Goal: Task Accomplishment & Management: Manage account settings

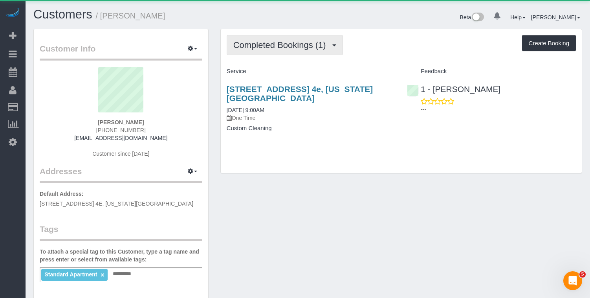
click at [285, 48] on span "Completed Bookings (1)" at bounding box center [281, 45] width 97 height 10
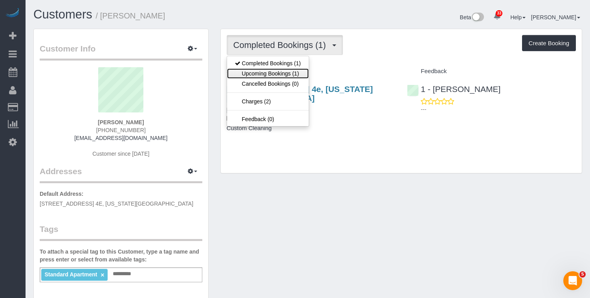
click at [270, 71] on link "Upcoming Bookings (1)" at bounding box center [268, 73] width 82 height 10
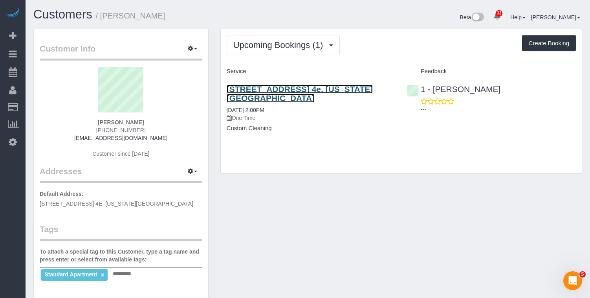
click at [251, 90] on link "175 West 95th Street, Apt. 4e, New York, NY 10025" at bounding box center [299, 93] width 146 height 18
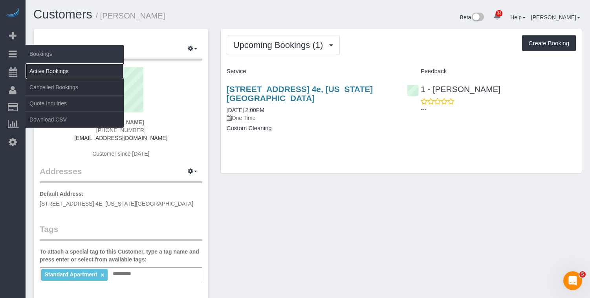
click at [43, 72] on link "Active Bookings" at bounding box center [75, 71] width 98 height 16
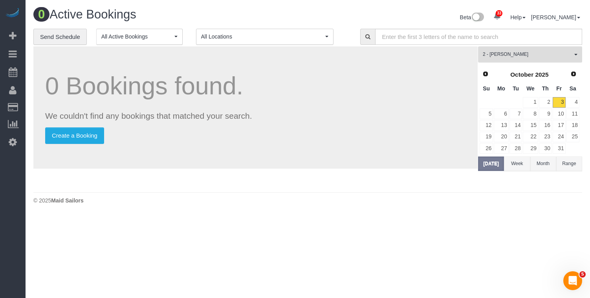
click at [510, 54] on span "2 - [PERSON_NAME]" at bounding box center [526, 54] width 89 height 7
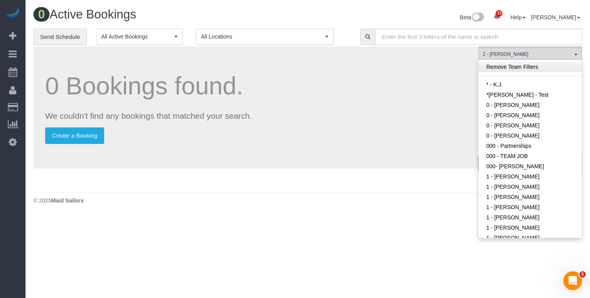
click at [508, 65] on link "Remove Team Filters" at bounding box center [529, 67] width 103 height 10
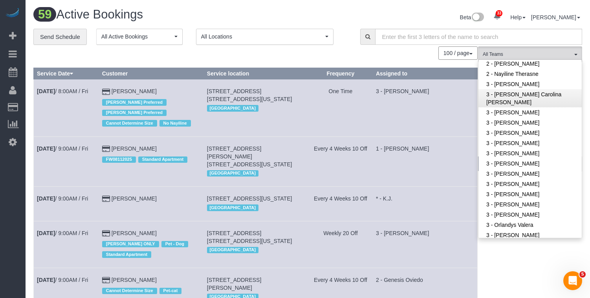
scroll to position [514, 0]
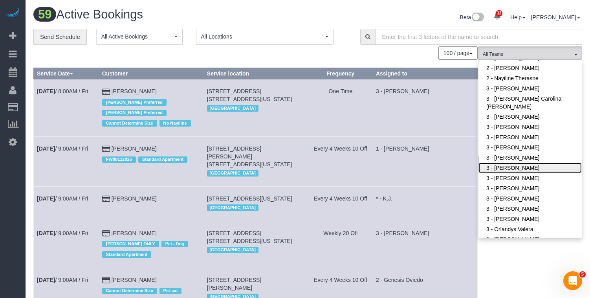
click at [522, 163] on link "3 - [PERSON_NAME]" at bounding box center [529, 168] width 103 height 10
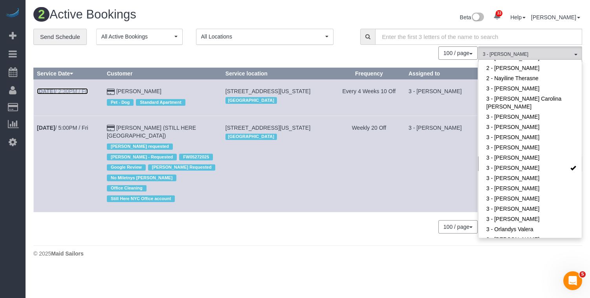
click at [76, 91] on link "Oct 3rd / 2:30PM / Fri" at bounding box center [62, 91] width 51 height 6
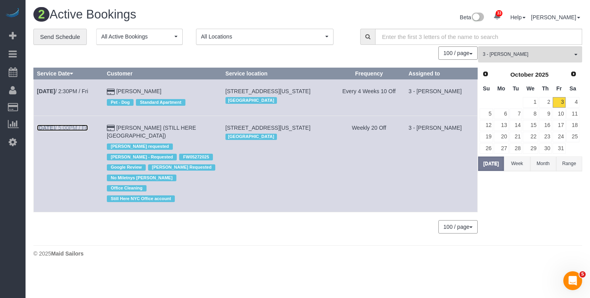
click at [69, 131] on link "Oct 3rd / 5:00PM / Fri" at bounding box center [62, 127] width 51 height 6
click at [511, 53] on span "3 - [PERSON_NAME]" at bounding box center [526, 54] width 89 height 7
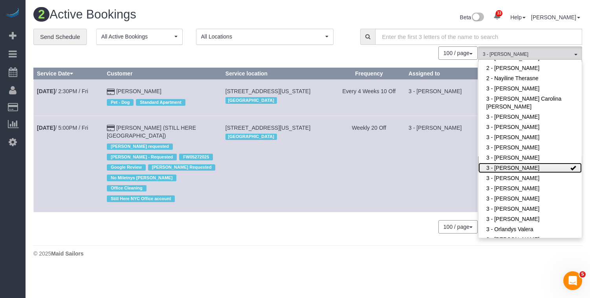
click at [526, 163] on link "3 - [PERSON_NAME]" at bounding box center [529, 168] width 103 height 10
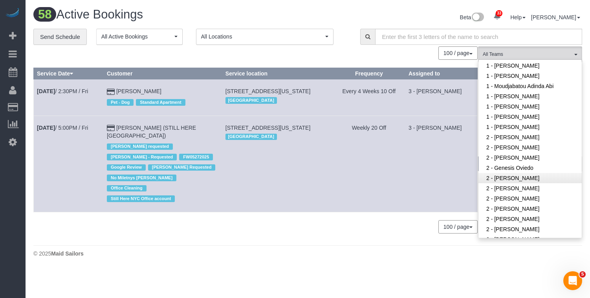
scroll to position [307, 0]
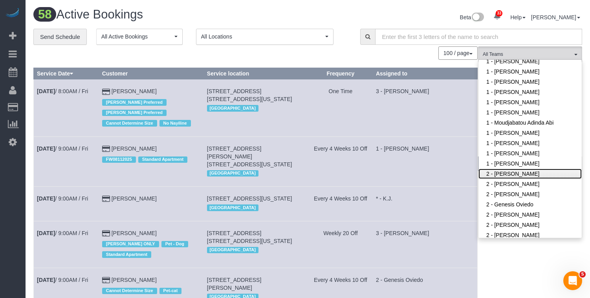
click at [522, 168] on link "2 - [PERSON_NAME]" at bounding box center [529, 173] width 103 height 10
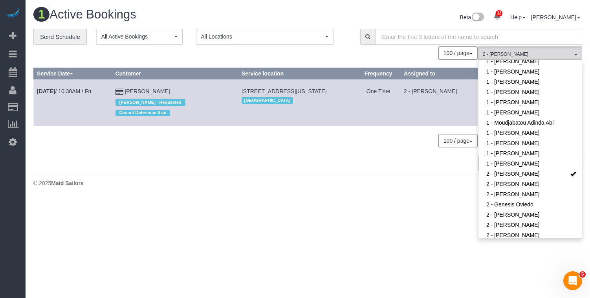
click at [167, 134] on div "100 / page 10 / page 20 / page 30 / page 40 / page 50 / page 100 / page" at bounding box center [255, 140] width 444 height 13
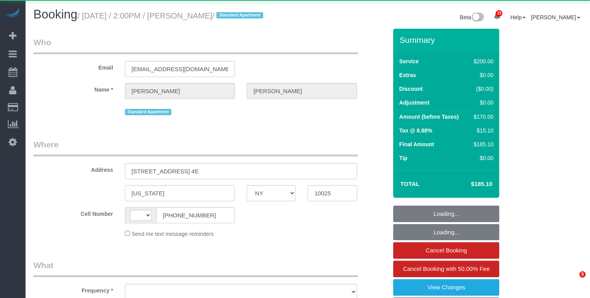
select select "NY"
select select "string:US"
select select "object:1095"
select select "150"
select select "number:56"
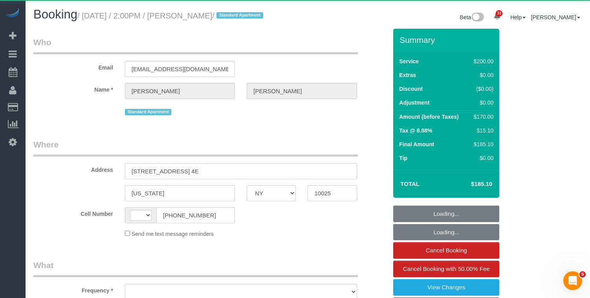
select select "number:90"
select select "number:15"
select select "number:5"
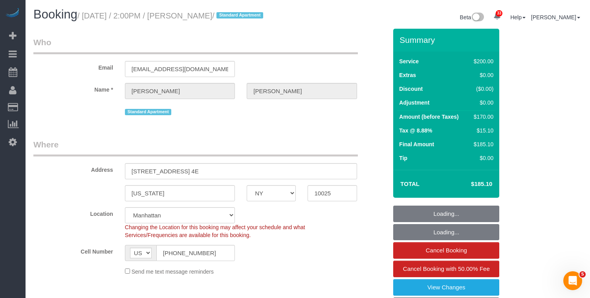
select select "object:1099"
select select "string:stripe-pm_1RLA1H4VGloSiKo74mUMgqPe"
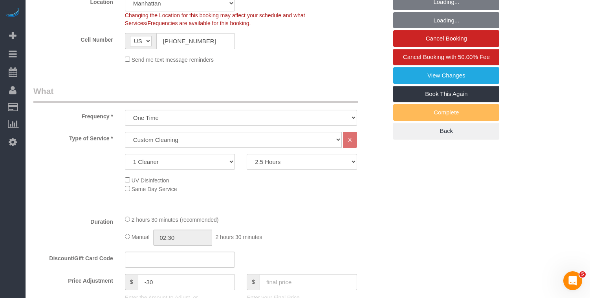
select select "spot1"
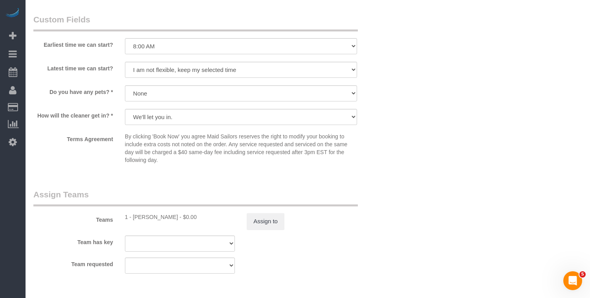
scroll to position [705, 0]
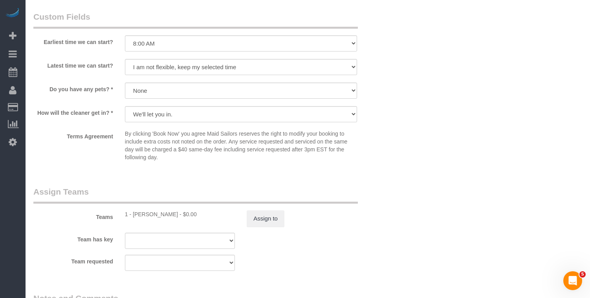
drag, startPoint x: 165, startPoint y: 224, endPoint x: 135, endPoint y: 224, distance: 29.4
click at [135, 218] on div "1 - Ingrid Malasi - $0.00" at bounding box center [180, 214] width 110 height 8
copy div "ngrid Malasi"
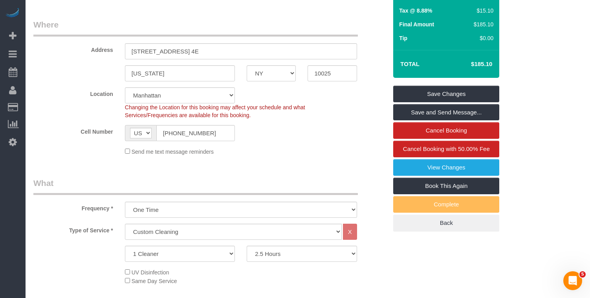
scroll to position [0, 0]
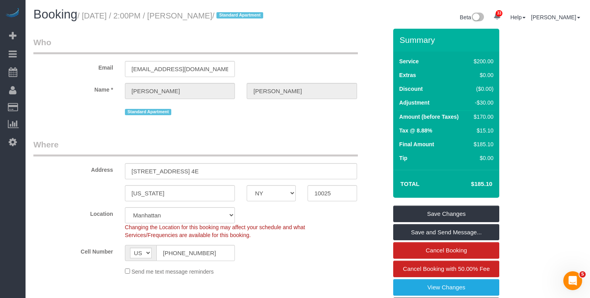
copy small "/ Samantha Ladell"
drag, startPoint x: 250, startPoint y: 16, endPoint x: 203, endPoint y: 3, distance: 49.3
click at [188, 18] on small "/ October 03, 2025 / 2:00PM / Samantha Ladell / Standard Apartment" at bounding box center [171, 15] width 188 height 9
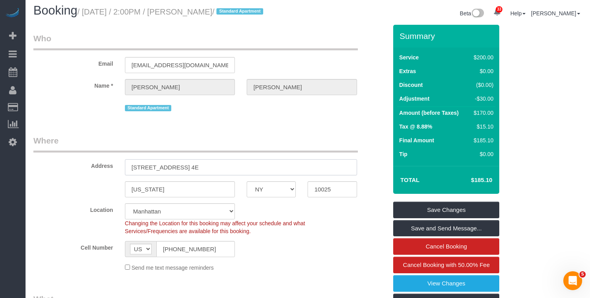
click at [228, 175] on input "175 West 95th Street, Apt. 4E" at bounding box center [241, 167] width 232 height 16
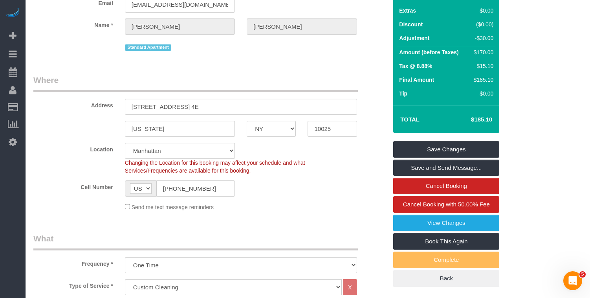
scroll to position [63, 0]
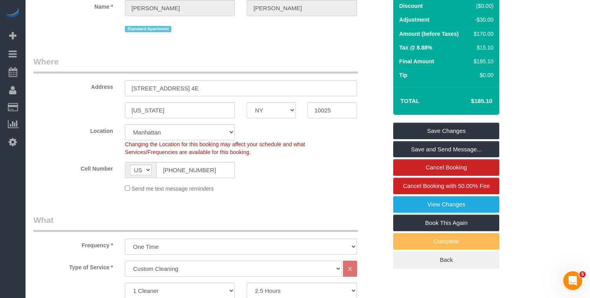
scroll to position [82, 0]
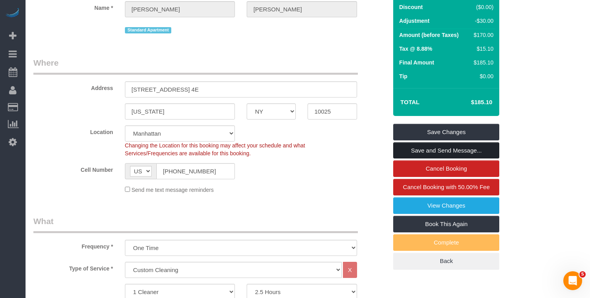
click at [403, 159] on link "Save and Send Message..." at bounding box center [446, 150] width 106 height 16
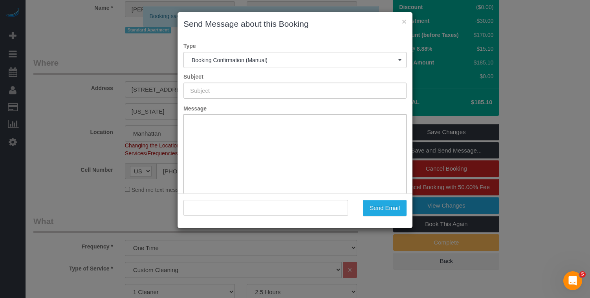
scroll to position [0, 0]
type input "Cleaning Confirmed for 10/03/2025 at 2:00pm"
type input ""Samantha Ladell" <sladell1125@gmail.com>"
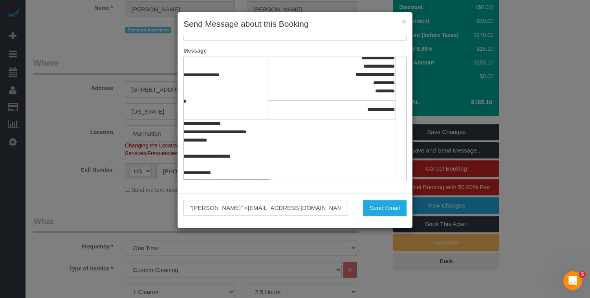
scroll to position [113, 62]
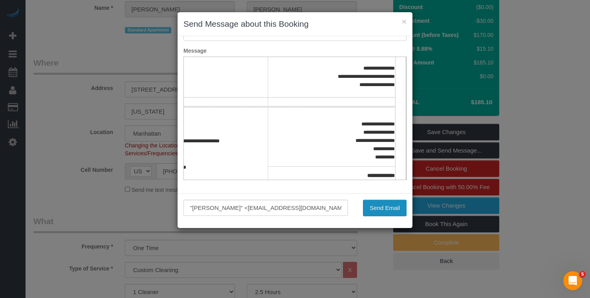
click at [365, 207] on button "Send Email" at bounding box center [385, 207] width 44 height 16
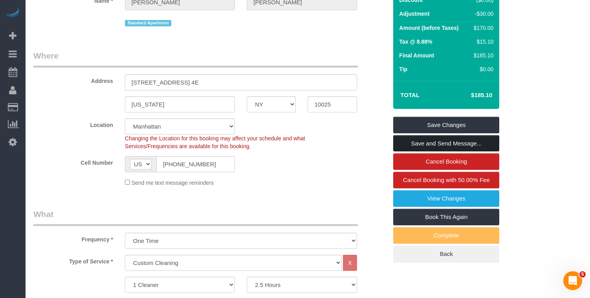
scroll to position [120, 0]
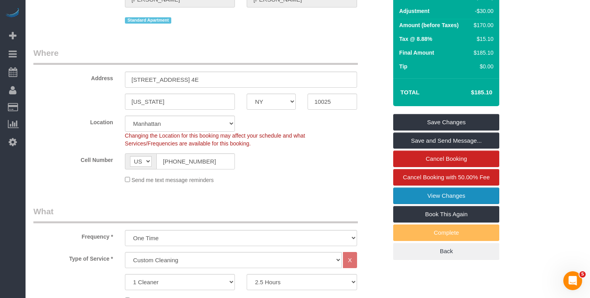
click at [413, 204] on link "View Changes" at bounding box center [446, 195] width 106 height 16
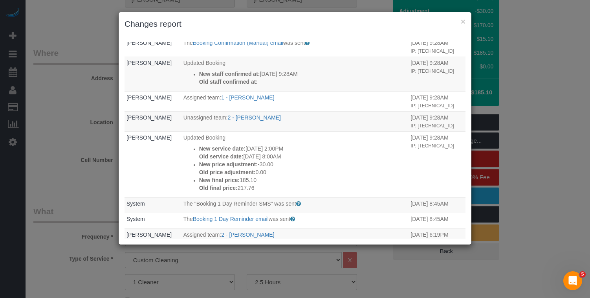
scroll to position [76, 0]
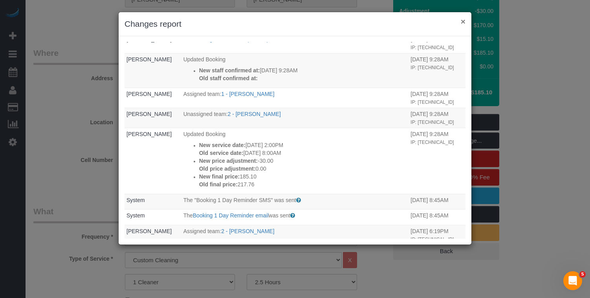
drag, startPoint x: 462, startPoint y: 22, endPoint x: 455, endPoint y: 23, distance: 7.2
click at [460, 22] on button "×" at bounding box center [462, 21] width 5 height 8
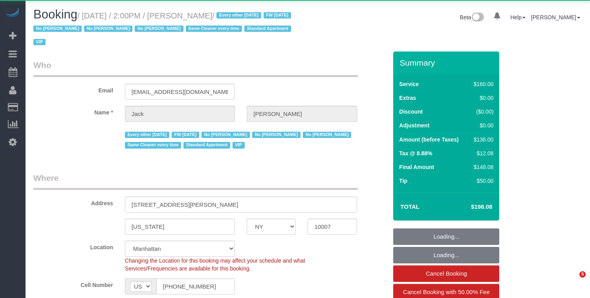
select select "NY"
select select "object:1085"
select select "number:89"
select select "number:90"
select select "number:15"
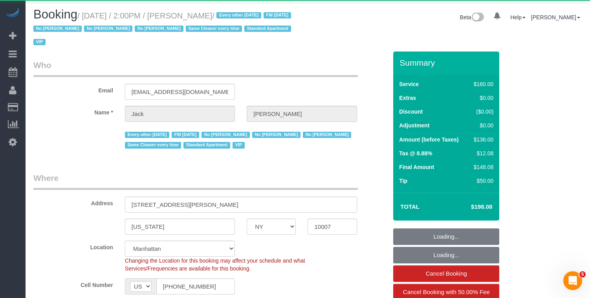
select select "number:6"
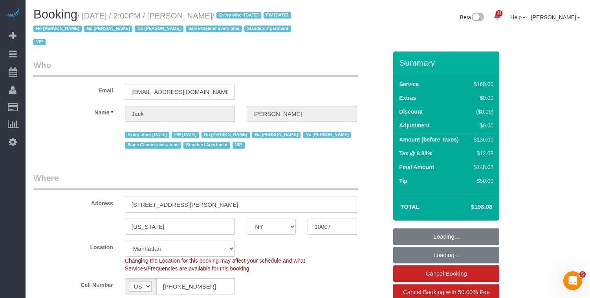
select select "string:stripe-pm_1J2nYM4VGloSiKo7UvtdORhg"
select select "spot1"
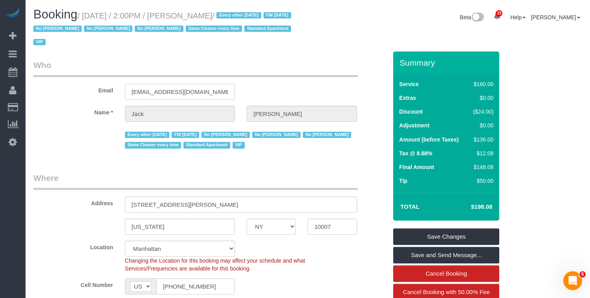
click at [153, 94] on input "[EMAIL_ADDRESS][DOMAIN_NAME]" at bounding box center [180, 92] width 110 height 16
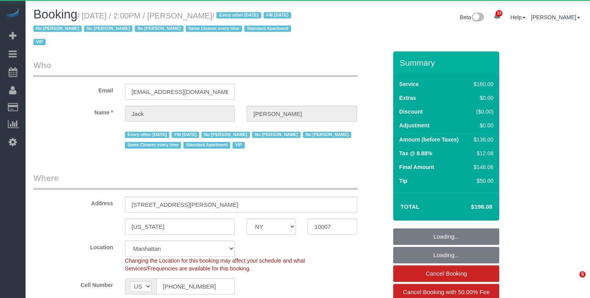
select select "NY"
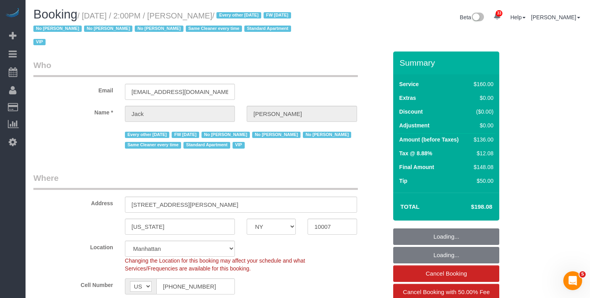
select select "object:1086"
select select "string:stripe-pm_1J2nYM4VGloSiKo7UvtdORhg"
select select "spot1"
select select "number:89"
select select "number:90"
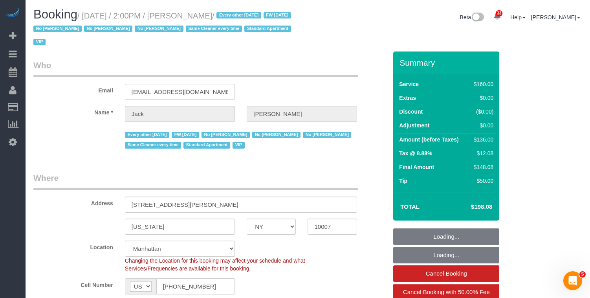
select select "number:15"
select select "number:6"
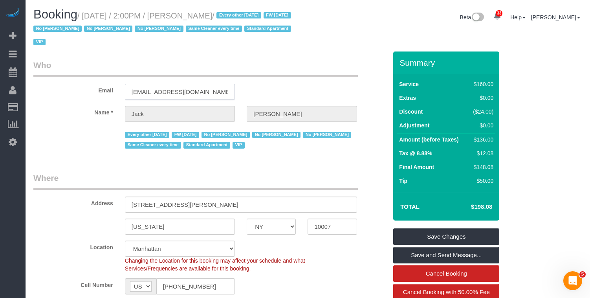
click at [175, 90] on input "[EMAIL_ADDRESS][DOMAIN_NAME]" at bounding box center [180, 92] width 110 height 16
click at [256, 9] on h1 "Booking / October 03, 2025 / 2:00PM / Jack Baughman / Every other Friday FW 02/…" at bounding box center [167, 28] width 268 height 40
drag, startPoint x: 250, startPoint y: 16, endPoint x: 91, endPoint y: 20, distance: 158.6
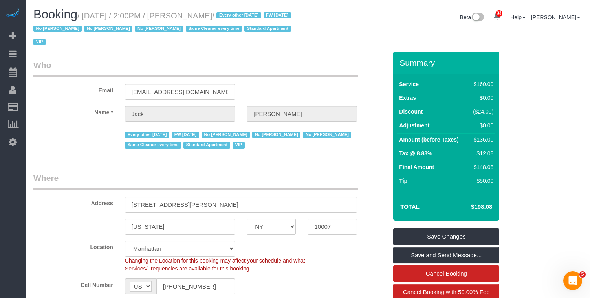
click at [91, 20] on small "/ October 03, 2025 / 2:00PM / Jack Baughman / Every other Friday FW 02/02/2025 …" at bounding box center [163, 28] width 260 height 35
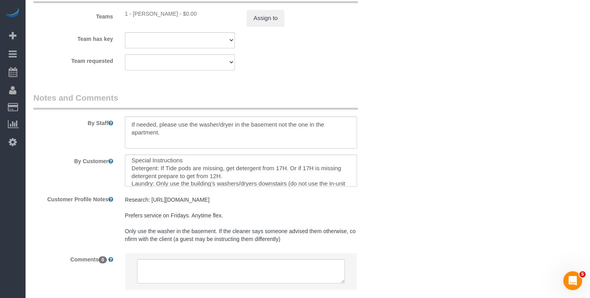
scroll to position [27, 0]
drag, startPoint x: 157, startPoint y: 168, endPoint x: 215, endPoint y: 169, distance: 58.1
click at [215, 169] on textarea at bounding box center [241, 170] width 232 height 32
drag, startPoint x: 153, startPoint y: 167, endPoint x: 261, endPoint y: 176, distance: 107.9
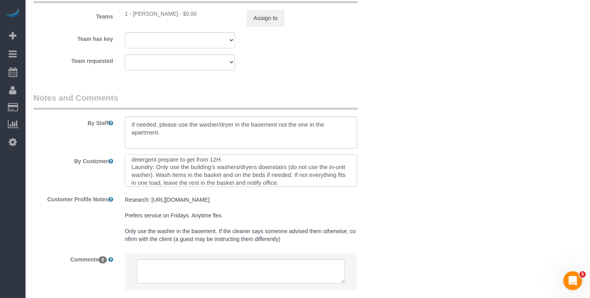
click at [261, 176] on textarea at bounding box center [241, 170] width 232 height 32
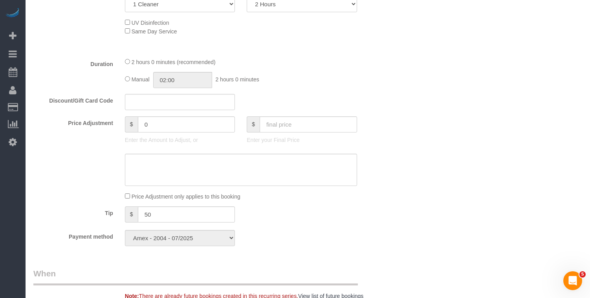
scroll to position [0, 0]
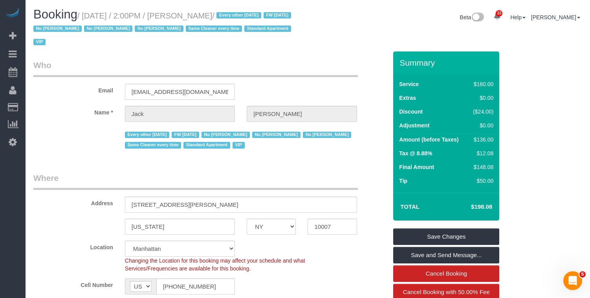
drag, startPoint x: 36, startPoint y: 108, endPoint x: 149, endPoint y: 94, distance: 114.3
click at [36, 108] on link "Customers" at bounding box center [75, 107] width 98 height 16
click at [158, 94] on input "jfbaughman@gmail.com" at bounding box center [180, 92] width 110 height 16
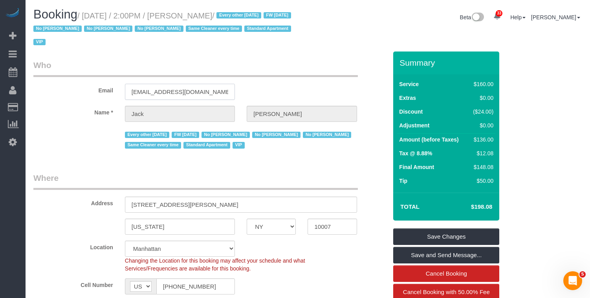
click at [158, 94] on input "jfbaughman@gmail.com" at bounding box center [180, 92] width 110 height 16
click at [161, 93] on input "jfbaughman@gmail.com" at bounding box center [180, 92] width 110 height 16
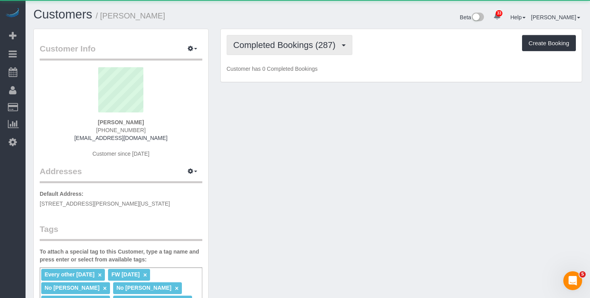
click at [313, 50] on button "Completed Bookings (287)" at bounding box center [289, 45] width 126 height 20
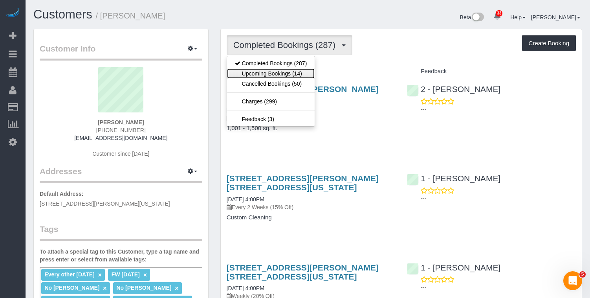
click at [289, 75] on link "Upcoming Bookings (14)" at bounding box center [271, 73] width 88 height 10
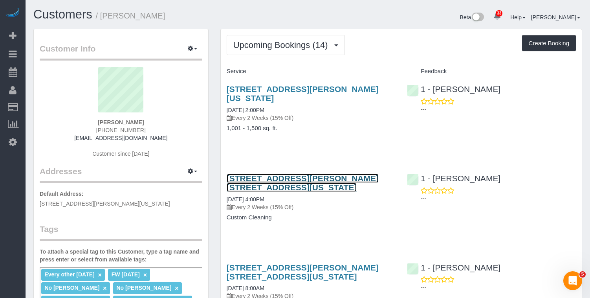
click at [277, 177] on link "[STREET_ADDRESS][PERSON_NAME] [STREET_ADDRESS][US_STATE]" at bounding box center [302, 182] width 152 height 18
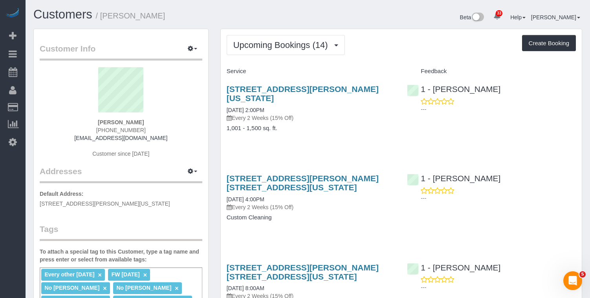
click at [259, 171] on div "[STREET_ADDRESS][PERSON_NAME] [STREET_ADDRESS][US_STATE] [DATE] 4:00PM Every 2 …" at bounding box center [311, 201] width 181 height 69
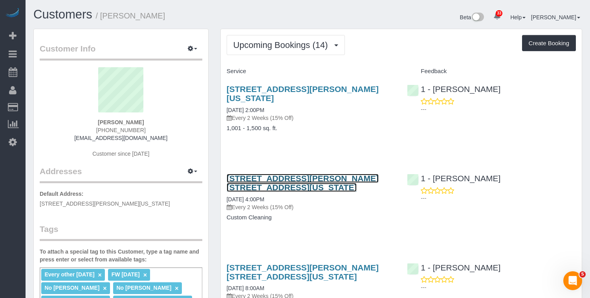
click at [252, 176] on link "49 Chambers Street, Apt. 17h, New York, NY 10007" at bounding box center [302, 182] width 152 height 18
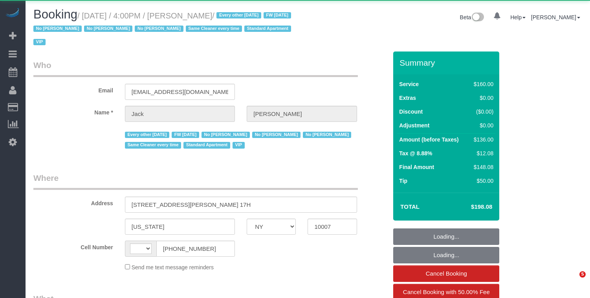
select select "NY"
select select "string:[GEOGRAPHIC_DATA]"
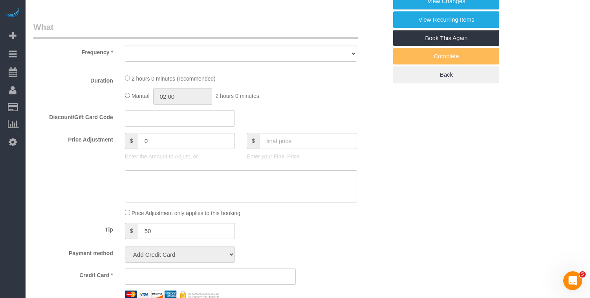
select select "object:1520"
select select "string:stripe-pm_1R9Bsk4VGloSiKo7ufTdcySD"
select select "spot1"
select select "number:56"
select select "number:78"
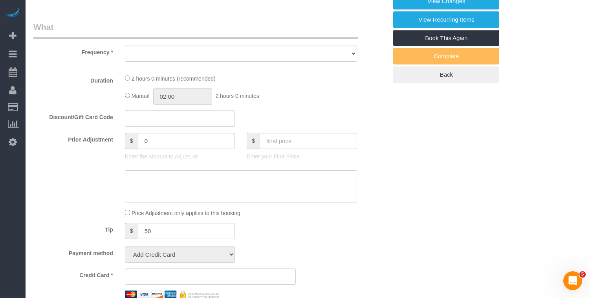
select select "number:15"
select select "number:6"
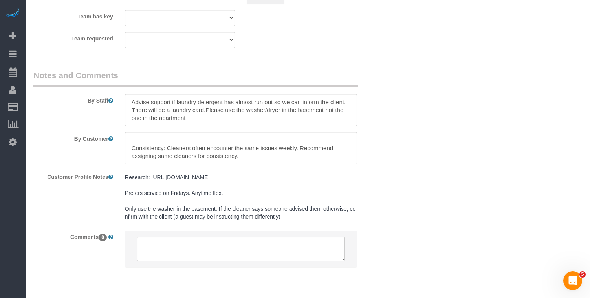
scroll to position [979, 0]
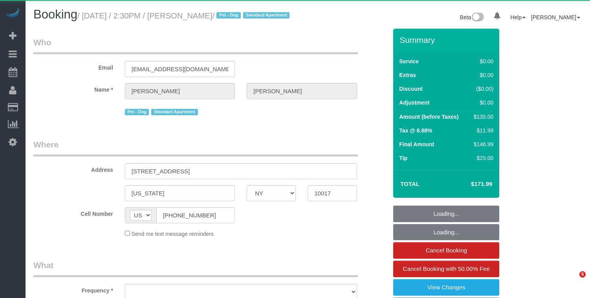
select select "NY"
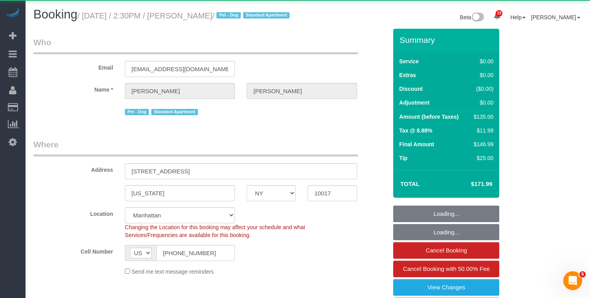
select select "object:1079"
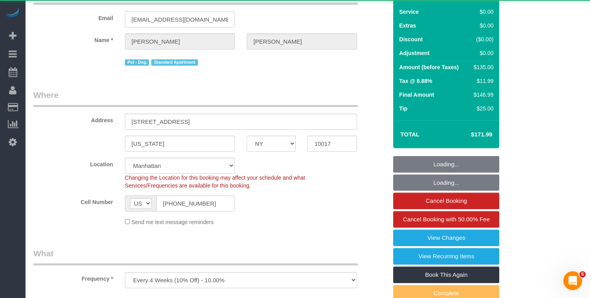
select select "string:stripe-pm_1QC6xS4VGloSiKo7AntEXUHW"
select select "number:57"
select select "number:75"
select select "number:13"
select select "number:6"
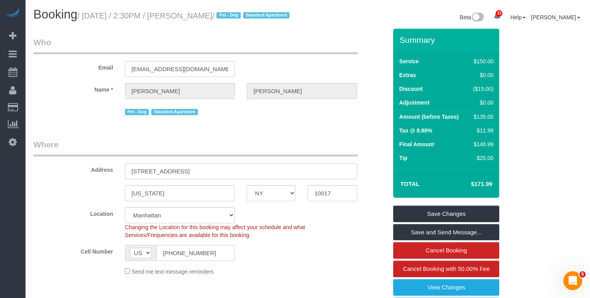
click at [179, 179] on input "[STREET_ADDRESS]" at bounding box center [241, 171] width 232 height 16
click at [179, 179] on input "5 Tudor City Place, Apt. 433" at bounding box center [241, 171] width 232 height 16
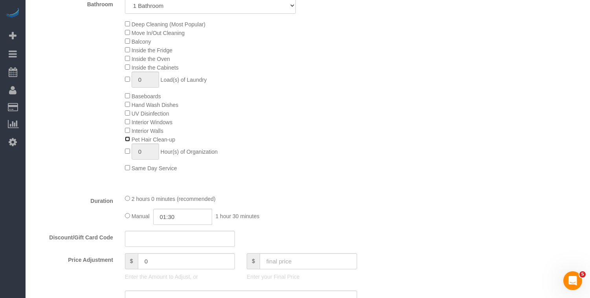
scroll to position [396, 0]
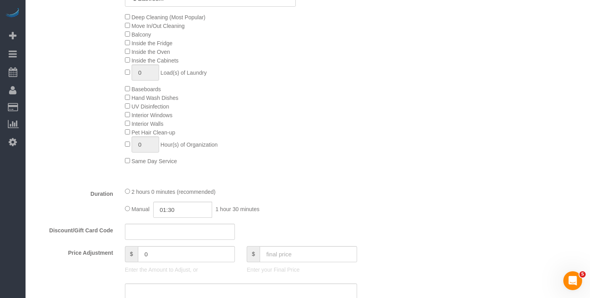
click at [94, 165] on div "Deep Cleaning (Most Popular) Move In/Out Cleaning Balcony Inside the Fridge Ins…" at bounding box center [209, 89] width 365 height 152
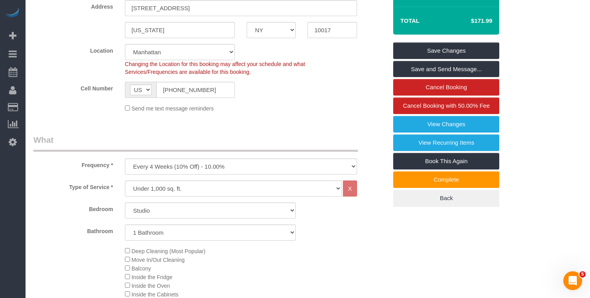
scroll to position [185, 0]
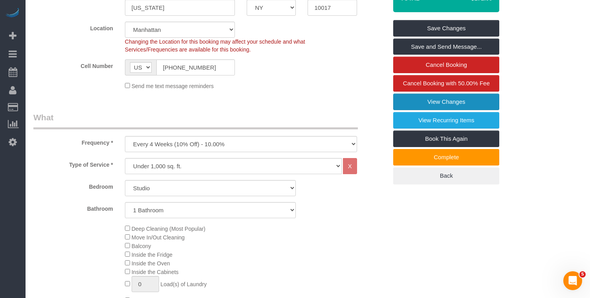
click at [436, 110] on link "View Changes" at bounding box center [446, 101] width 106 height 16
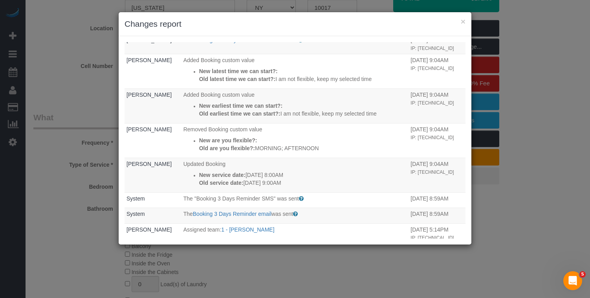
scroll to position [317, 0]
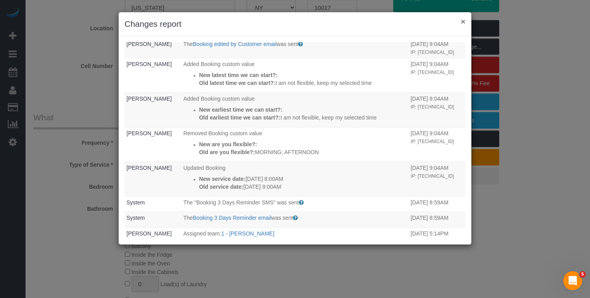
click at [463, 23] on button "×" at bounding box center [462, 21] width 5 height 8
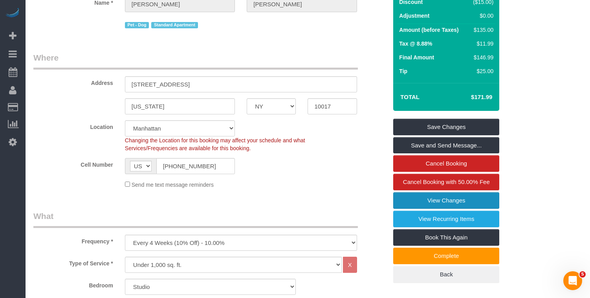
scroll to position [21, 0]
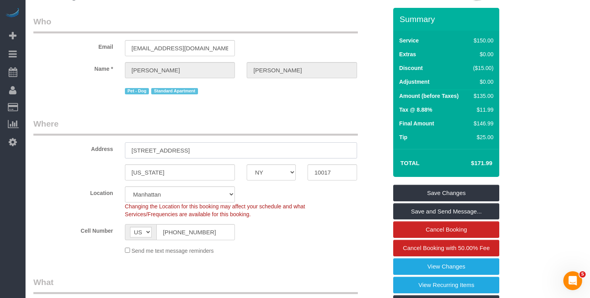
click at [166, 157] on input "[STREET_ADDRESS]" at bounding box center [241, 150] width 232 height 16
click at [166, 157] on input "5 Tudor City Place, Apt. 433" at bounding box center [241, 150] width 232 height 16
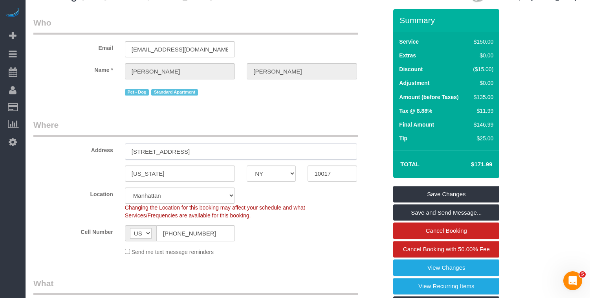
scroll to position [20, 0]
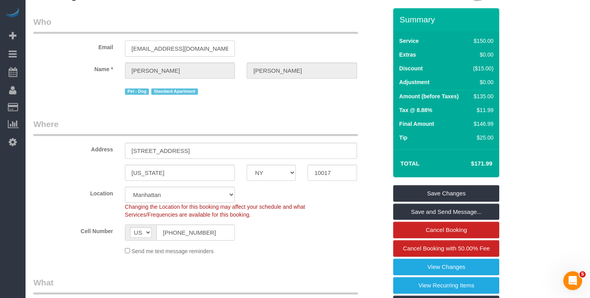
click at [176, 57] on input "mmolchan908@gmail.com" at bounding box center [180, 48] width 110 height 16
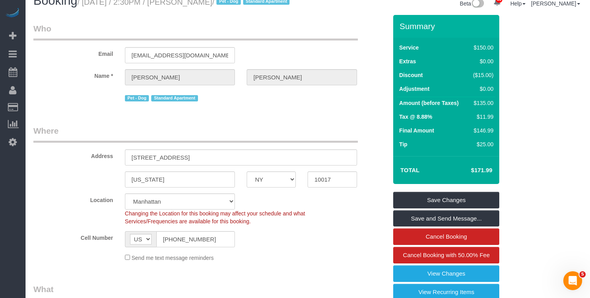
scroll to position [0, 0]
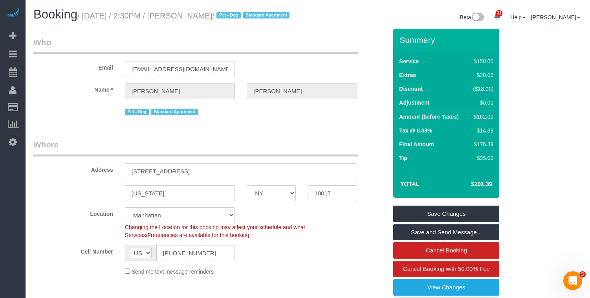
click at [489, 79] on div "$30.00" at bounding box center [482, 75] width 24 height 8
copy tbody "$30.00"
click at [486, 187] on h4 "$201.39" at bounding box center [469, 184] width 45 height 7
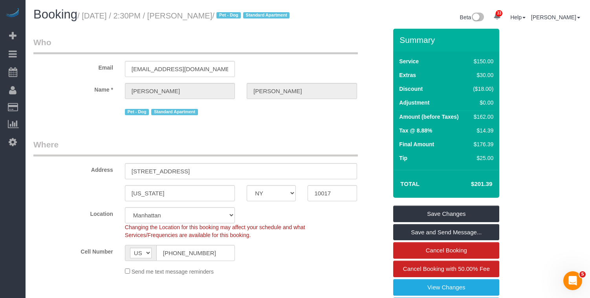
click at [486, 187] on h4 "$201.39" at bounding box center [469, 184] width 45 height 7
copy div "$201.39 Save Changes Save and Send Message... Cancel Booking Cancel Booking wit…"
click at [250, 46] on legend "Who" at bounding box center [195, 46] width 324 height 18
drag, startPoint x: 250, startPoint y: 16, endPoint x: 189, endPoint y: 16, distance: 61.2
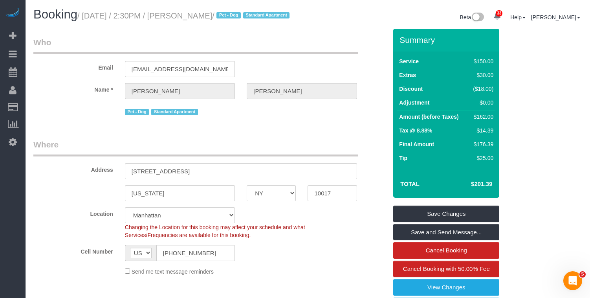
click at [189, 16] on small "/ October 03, 2025 / 2:30PM / Michael Molchan / Pet - Dog Standard Apartment" at bounding box center [184, 15] width 214 height 9
copy small "Michael Molchan"
drag, startPoint x: 190, startPoint y: 18, endPoint x: 203, endPoint y: 18, distance: 13.0
click at [190, 18] on small "/ October 03, 2025 / 2:30PM / Michael Molchan / Pet - Dog Standard Apartment" at bounding box center [184, 15] width 214 height 9
drag, startPoint x: 204, startPoint y: 17, endPoint x: 87, endPoint y: 12, distance: 117.1
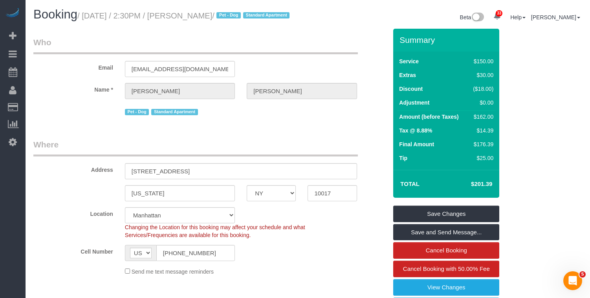
click at [87, 12] on small "/ October 03, 2025 / 2:30PM / Michael Molchan / Pet - Dog Standard Apartment" at bounding box center [184, 15] width 214 height 9
copy small "October 03, 2025 / 2:30PM / Michael Molchan"
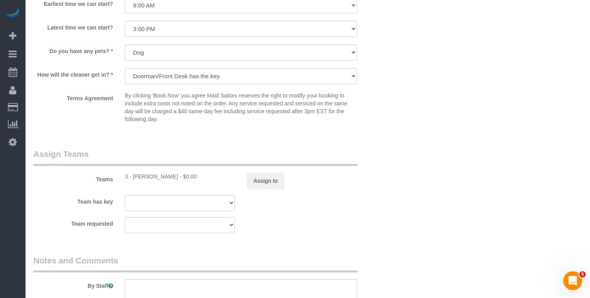
scroll to position [983, 0]
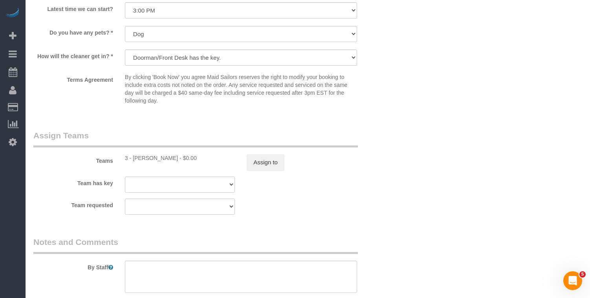
drag, startPoint x: 177, startPoint y: 167, endPoint x: 133, endPoint y: 168, distance: 43.6
click at [133, 162] on div "3 - Isabella Simplicio - $0.00" at bounding box center [180, 158] width 110 height 8
copy div "Isabella Simplicio"
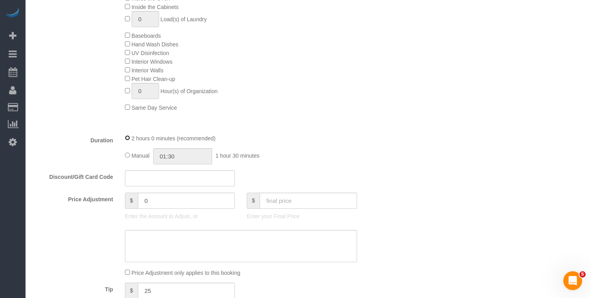
scroll to position [397, 0]
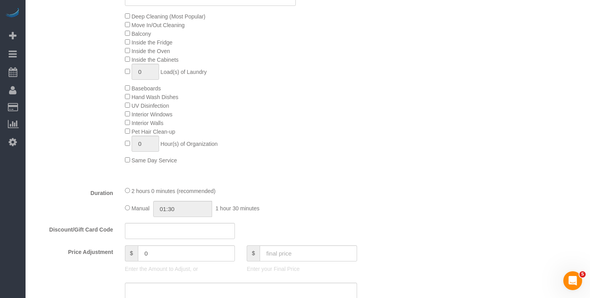
click at [130, 217] on div "Manual 01:30 1 hour 30 minutes" at bounding box center [241, 209] width 232 height 16
type input "02:00"
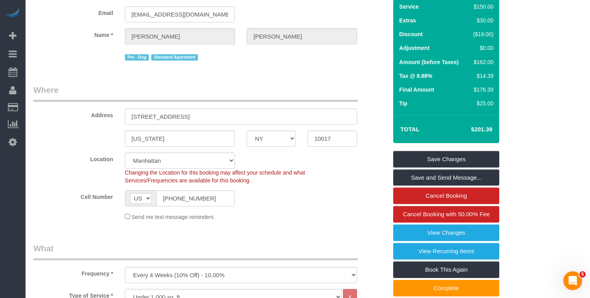
scroll to position [44, 0]
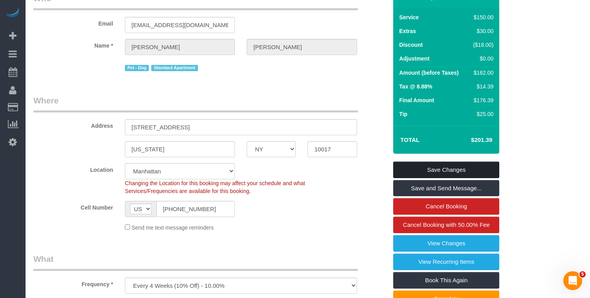
click at [397, 178] on link "Save Changes" at bounding box center [446, 169] width 106 height 16
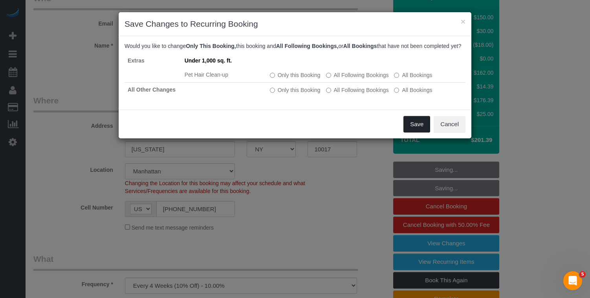
click at [407, 132] on button "Save" at bounding box center [416, 124] width 27 height 16
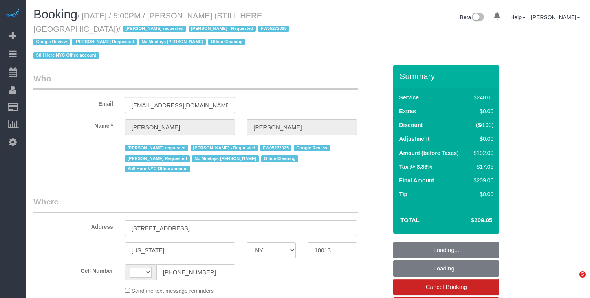
select select "NY"
select select "number:89"
select select "number:90"
select select "number:15"
select select "number:5"
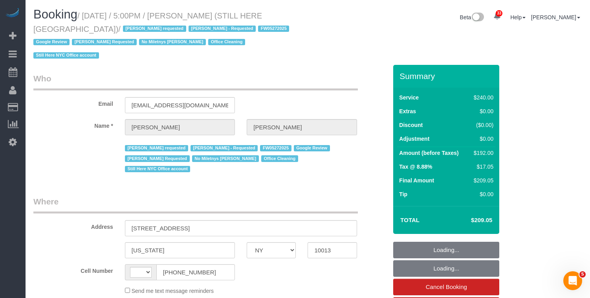
select select "string:[GEOGRAPHIC_DATA]"
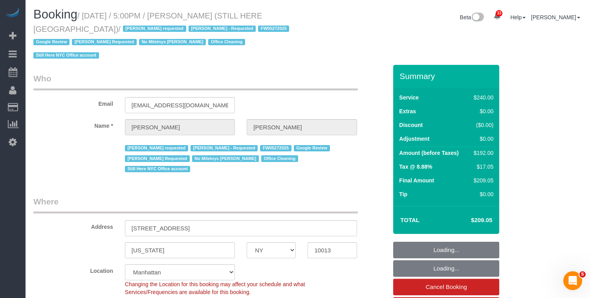
select select "string:stripe-pm_1QY8Py4VGloSiKo7kVLuacfg"
select select "180"
select select "spot1"
select select "object:1515"
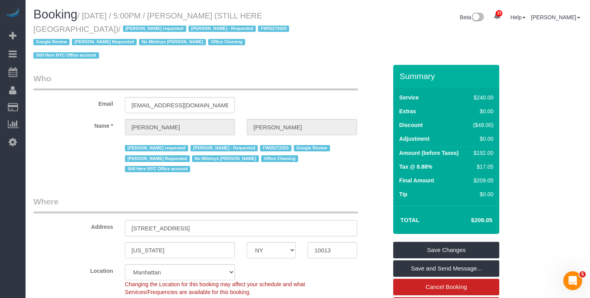
drag, startPoint x: 215, startPoint y: 205, endPoint x: 130, endPoint y: 207, distance: 85.6
click at [130, 220] on input "[STREET_ADDRESS]" at bounding box center [241, 228] width 232 height 16
click at [109, 18] on small "/ October 03, 2025 / 5:00PM / William Jewkes (STILL HERE NYC) / Ana Araujo requ…" at bounding box center [162, 35] width 258 height 49
drag, startPoint x: 86, startPoint y: 13, endPoint x: 112, endPoint y: 17, distance: 26.3
click at [112, 17] on small "/ October 03, 2025 / 5:00PM / William Jewkes (STILL HERE NYC) / Ana Araujo requ…" at bounding box center [162, 35] width 258 height 49
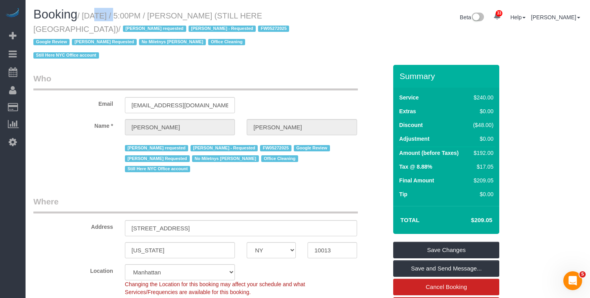
drag, startPoint x: 112, startPoint y: 17, endPoint x: 87, endPoint y: 16, distance: 24.8
click at [112, 17] on small "/ October 03, 2025 / 5:00PM / William Jewkes (STILL HERE NYC) / Ana Araujo requ…" at bounding box center [162, 35] width 258 height 49
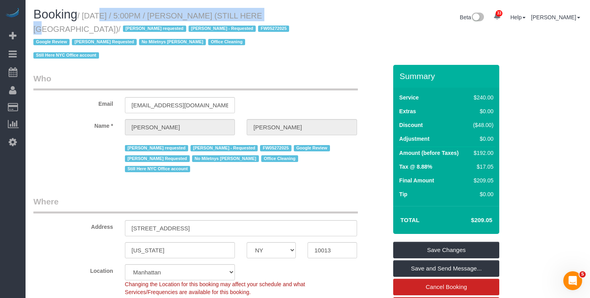
drag, startPoint x: 91, startPoint y: 16, endPoint x: 245, endPoint y: 18, distance: 154.3
click at [245, 18] on small "/ October 03, 2025 / 5:00PM / William Jewkes (STILL HERE NYC) / Ana Araujo requ…" at bounding box center [162, 35] width 258 height 49
copy small "October 03, 2025 / 5:00PM / William Jewkes"
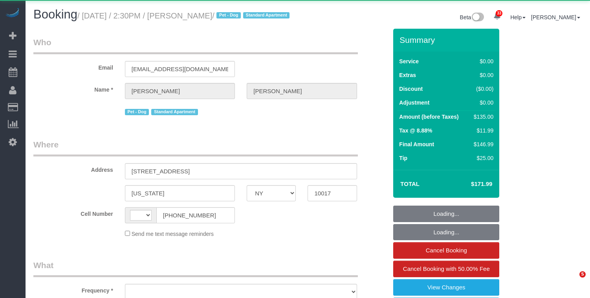
select select "NY"
select select "string:[GEOGRAPHIC_DATA]"
select select "object:928"
select select "string:stripe-pm_1QC6xS4VGloSiKo7AntEXUHW"
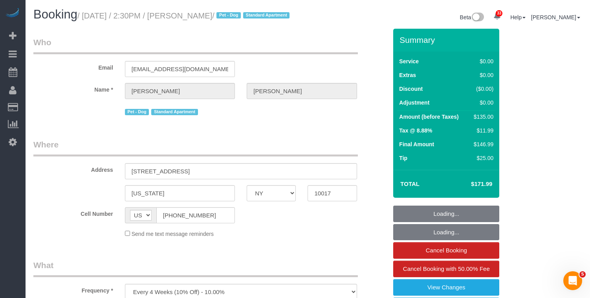
select select "object:1079"
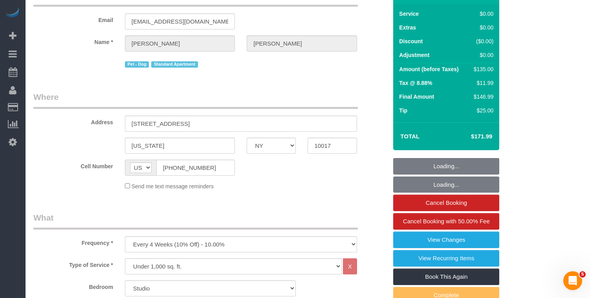
select select "number:57"
select select "number:75"
select select "number:13"
select select "number:6"
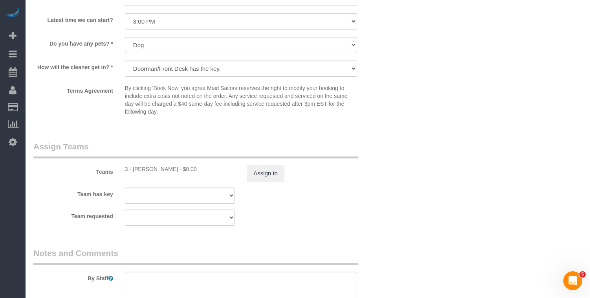
scroll to position [914, 0]
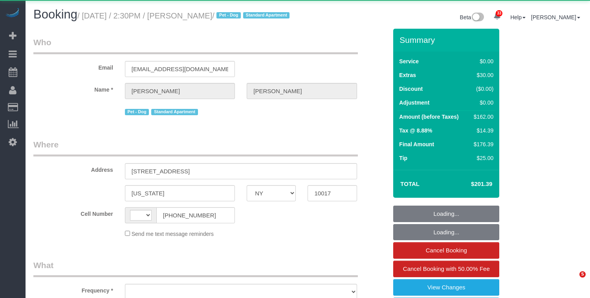
select select "NY"
select select "string:US"
select select "object:972"
select select "number:57"
select select "number:75"
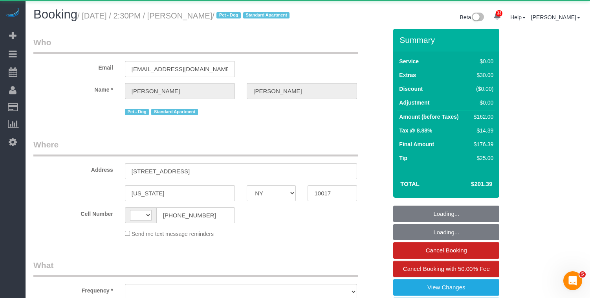
select select "number:13"
select select "number:6"
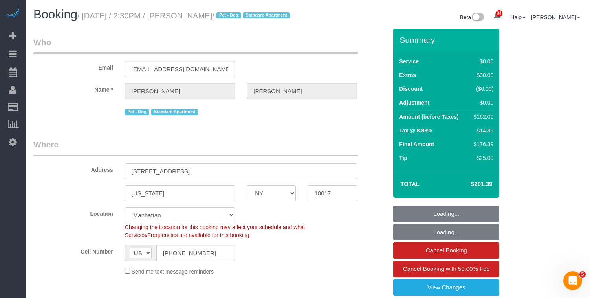
select select "object:1083"
select select "string:stripe-pm_1QC6xS4VGloSiKo7AntEXUHW"
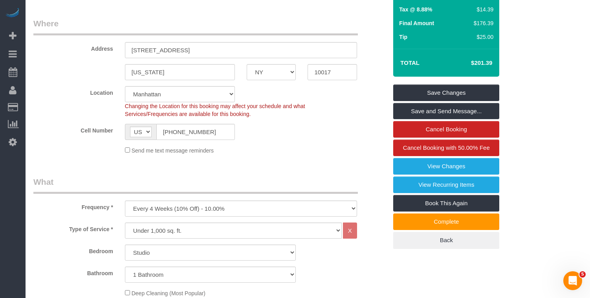
scroll to position [111, 0]
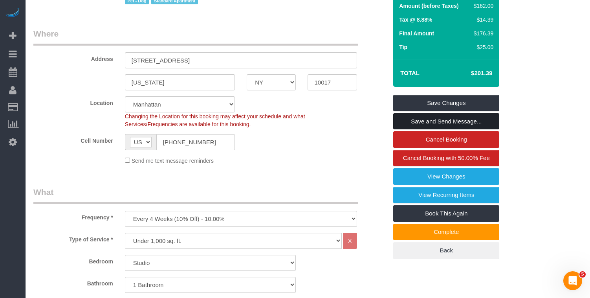
click at [415, 130] on link "Save and Send Message..." at bounding box center [446, 121] width 106 height 16
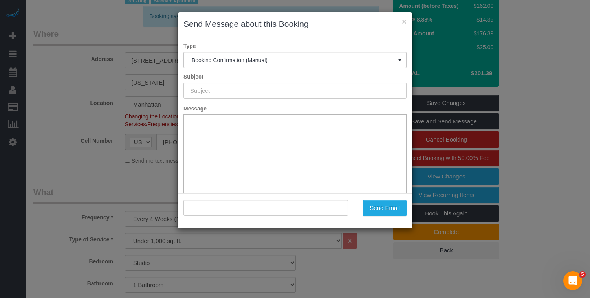
type input "Cleaning Confirmed for 10/03/2025 at 2:30pm"
type input ""Michael Molchan" <mmolchan908@gmail.com>"
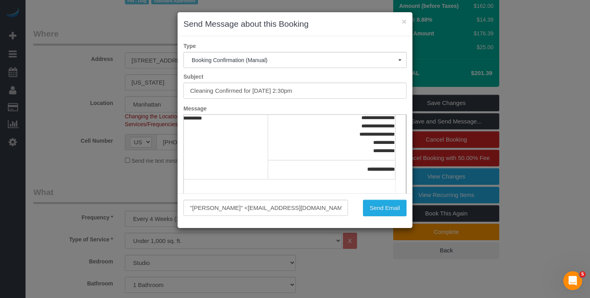
scroll to position [175, 62]
click at [377, 205] on button "Send Email" at bounding box center [385, 207] width 44 height 16
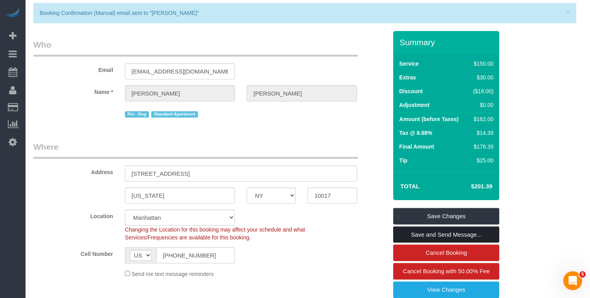
scroll to position [0, 0]
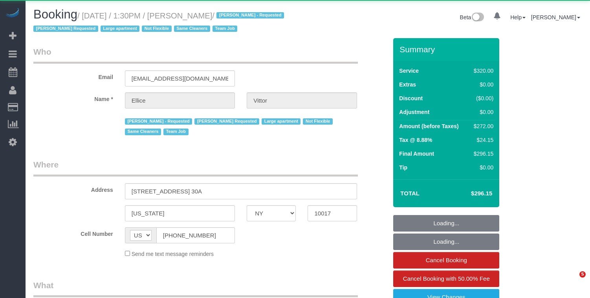
select select "NY"
select select "2"
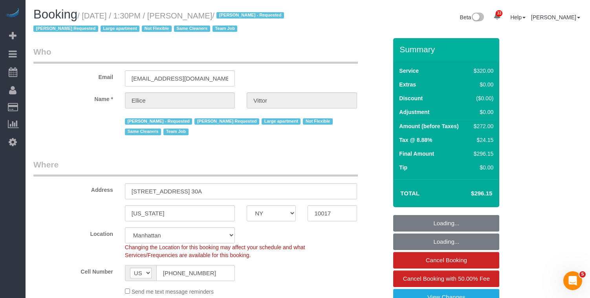
select select "object:1123"
select select "string:stripe-pm_1RY6uz4VGloSiKo7sBfzYHna"
select select "number:62"
select select "number:75"
select select "number:15"
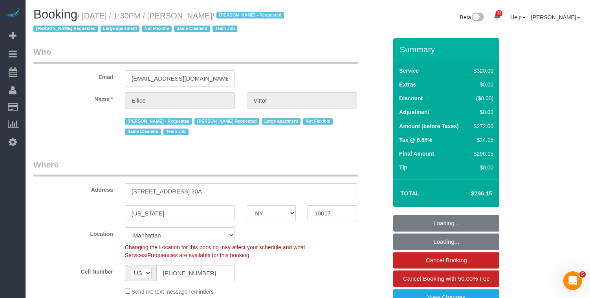
select select "number:6"
drag, startPoint x: 232, startPoint y: 15, endPoint x: 89, endPoint y: 18, distance: 143.7
click at [89, 18] on small "/ October 03, 2025 / 1:30PM / Ellice Vittor / Geraldin Bastidas - Requested Kar…" at bounding box center [159, 22] width 253 height 22
copy small "October 03, 2025 / 1:30PM / Ellice Vittor"
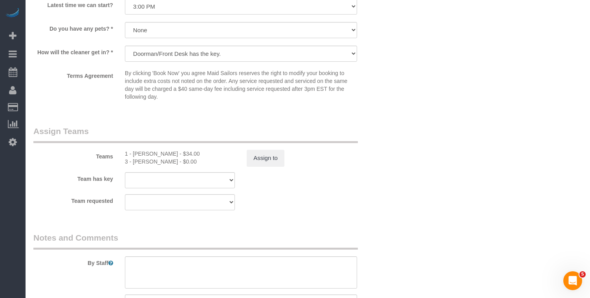
scroll to position [840, 0]
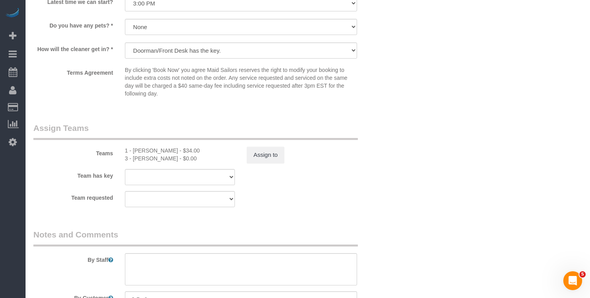
drag, startPoint x: 133, startPoint y: 164, endPoint x: 170, endPoint y: 164, distance: 36.5
click at [170, 154] on div "1 - Kariluz Romero - $34.00" at bounding box center [180, 150] width 110 height 8
copy div "Kariluz Romero"
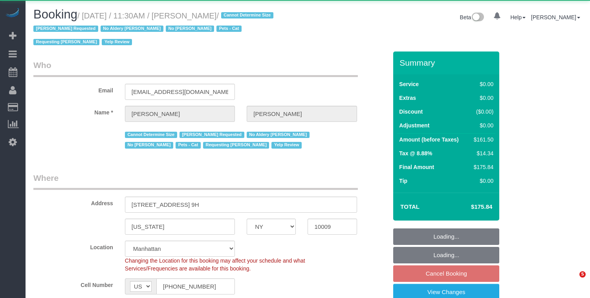
select select "NY"
select select "2"
select select "object:1093"
select select "string:stripe-pm_1REukM4VGloSiKo7eNuG2me4"
select select "2"
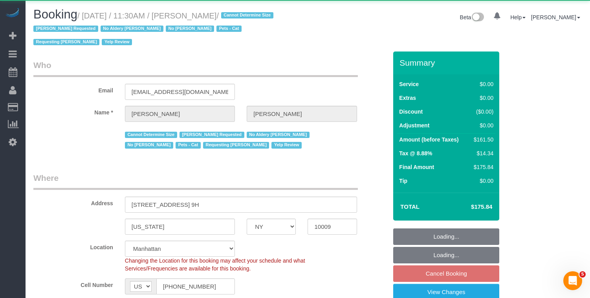
select select "number:89"
select select "number:90"
select select "number:14"
select select "number:5"
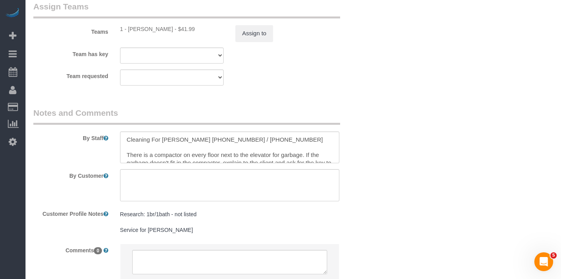
scroll to position [1113, 0]
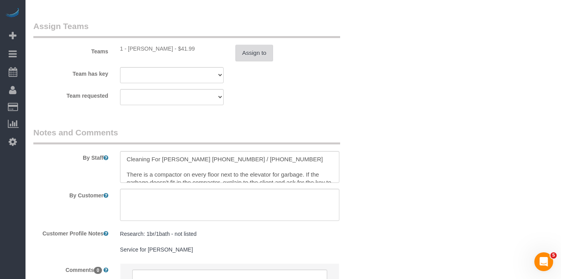
click at [244, 55] on button "Assign to" at bounding box center [255, 53] width 38 height 16
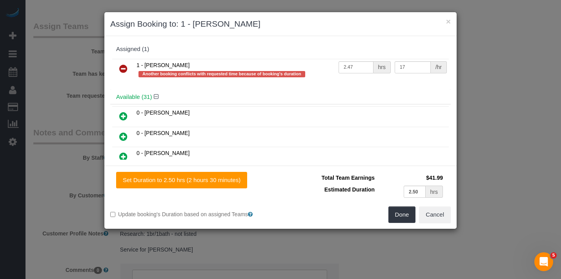
click at [120, 68] on icon at bounding box center [123, 68] width 8 height 9
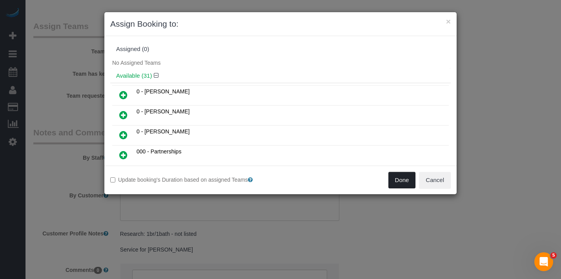
click at [404, 186] on button "Done" at bounding box center [402, 180] width 27 height 16
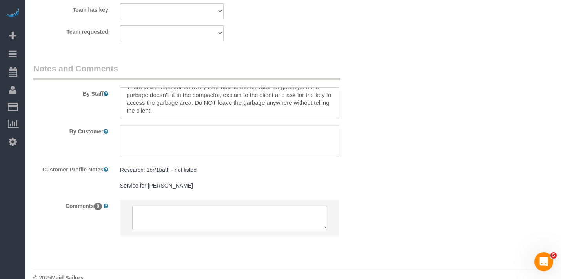
scroll to position [1191, 0]
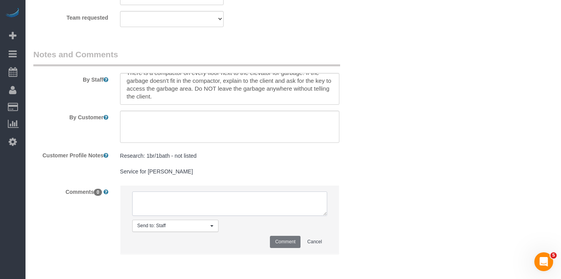
click at [163, 199] on textarea at bounding box center [229, 204] width 195 height 24
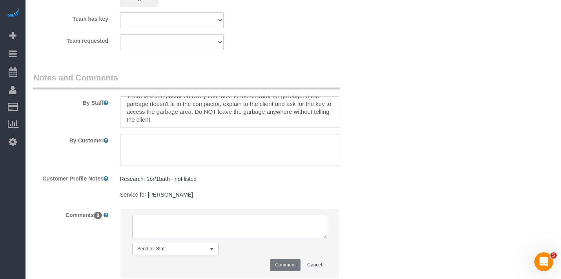
scroll to position [1223, 0]
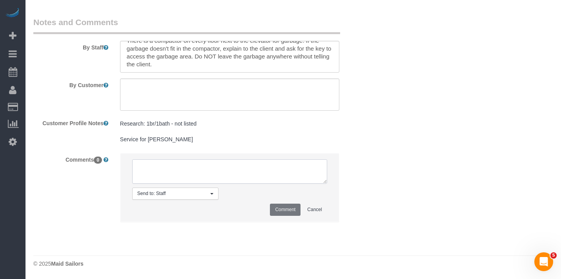
click at [157, 173] on textarea at bounding box center [229, 171] width 195 height 24
paste textarea "Robert"
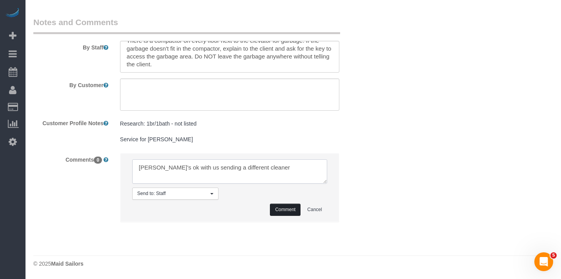
type textarea "Robert's ok with us sending a different cleaner"
click at [283, 210] on button "Comment" at bounding box center [285, 210] width 31 height 12
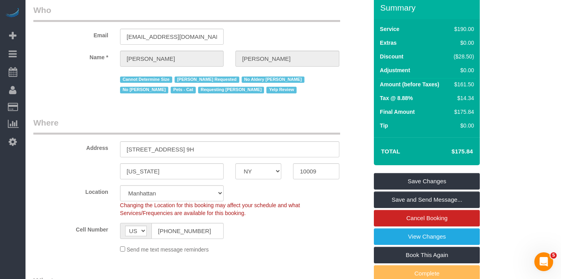
scroll to position [58, 0]
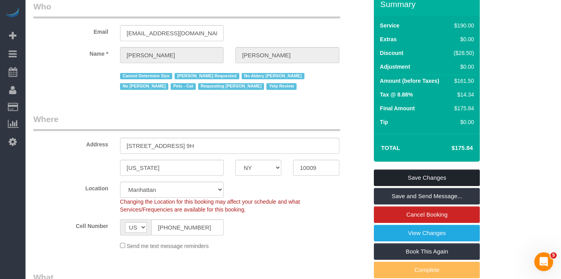
click at [400, 179] on link "Save Changes" at bounding box center [427, 178] width 106 height 16
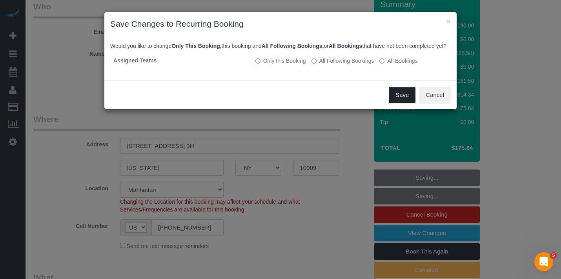
click at [398, 102] on button "Save" at bounding box center [402, 95] width 27 height 16
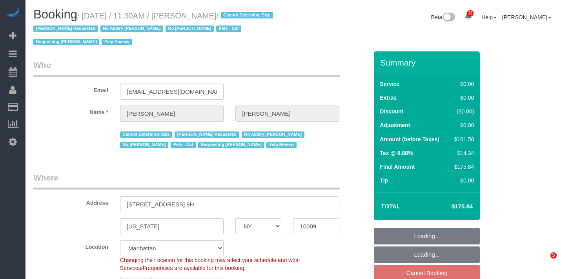
select select "NY"
select select "object:860"
select select "number:89"
select select "number:90"
select select "number:14"
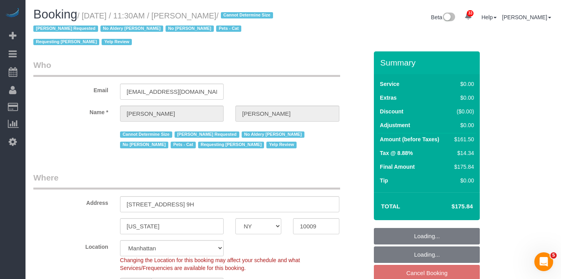
select select "number:5"
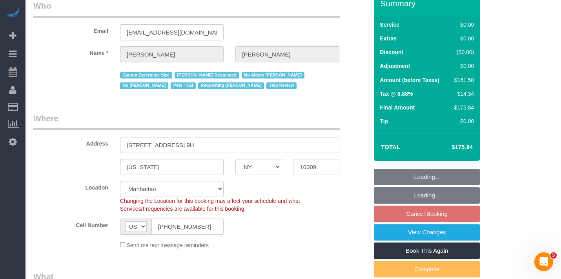
select select "string:stripe-pm_1REukM4VGloSiKo7eNuG2me4"
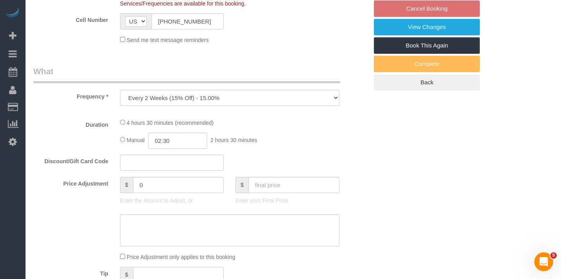
select select "2"
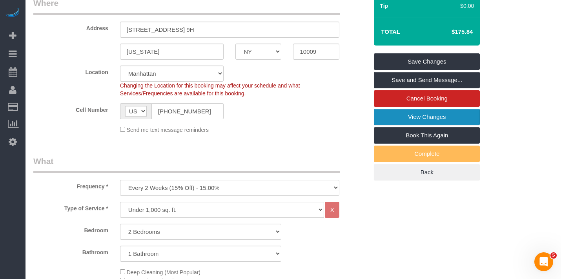
scroll to position [167, 0]
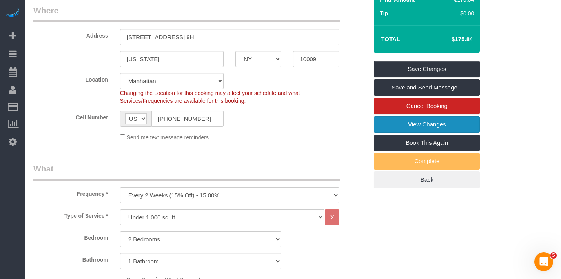
click at [391, 128] on link "View Changes" at bounding box center [427, 124] width 106 height 16
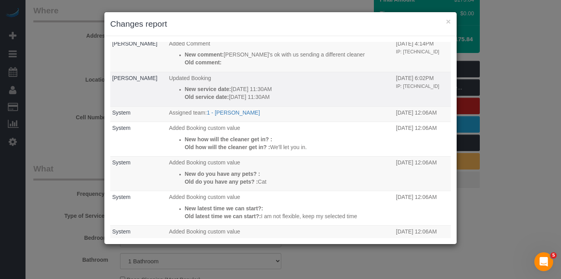
scroll to position [0, 0]
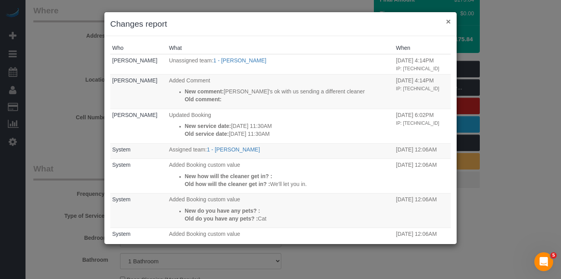
click at [449, 22] on button "×" at bounding box center [448, 21] width 5 height 8
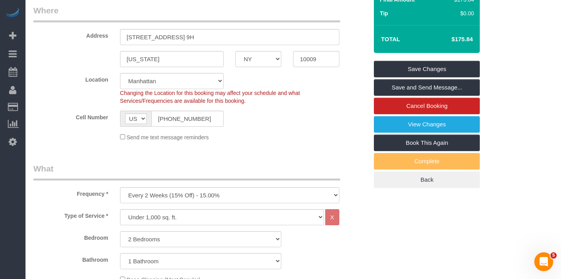
click at [73, 31] on label "Address" at bounding box center [70, 34] width 87 height 11
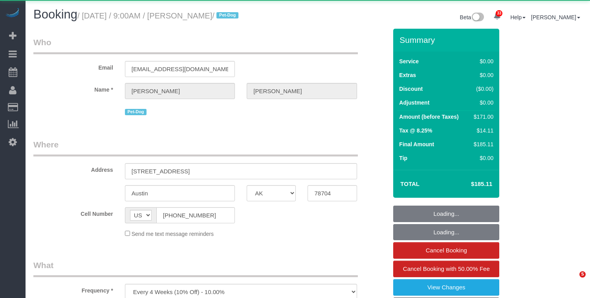
select select "[GEOGRAPHIC_DATA]"
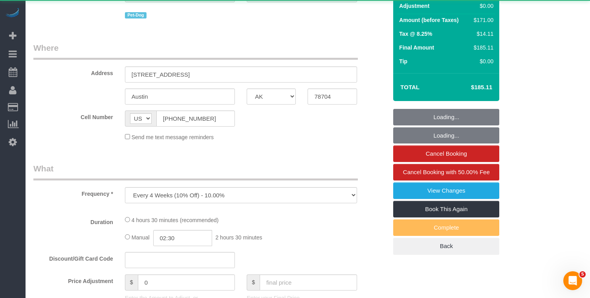
select select "object:1013"
select select "string:stripe-pm_1QnndV4VGloSiKo7v2zxitHE"
select select "spot1"
select select "number:60"
select select "number:74"
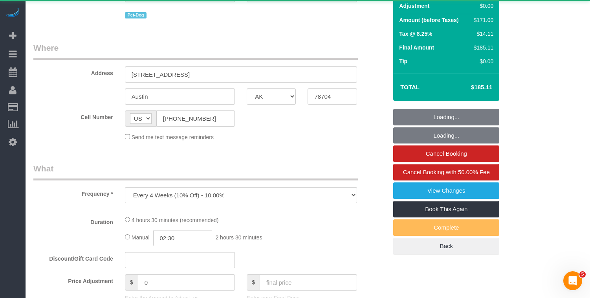
select select "number:13"
select select "number:7"
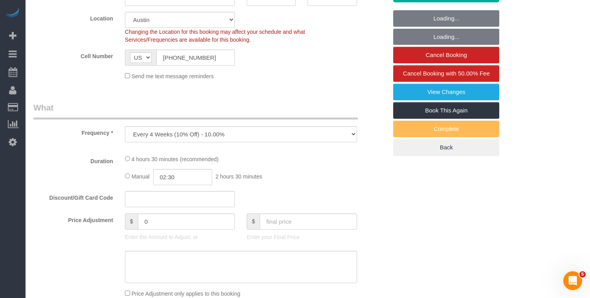
select select "2"
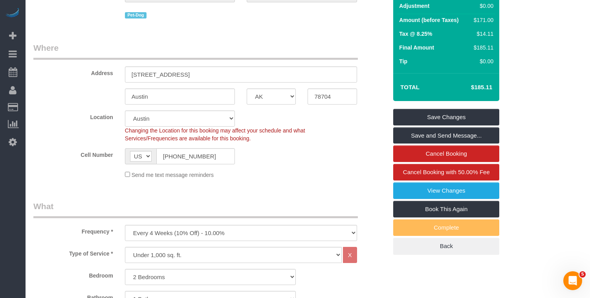
scroll to position [99, 0]
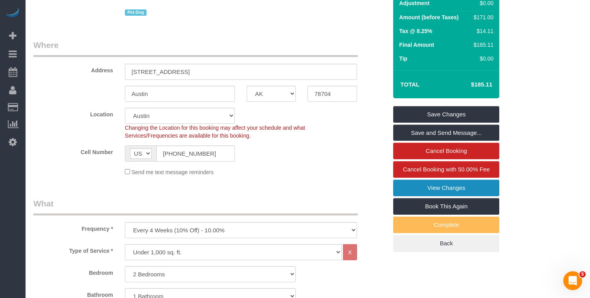
click at [417, 191] on link "View Changes" at bounding box center [446, 187] width 106 height 16
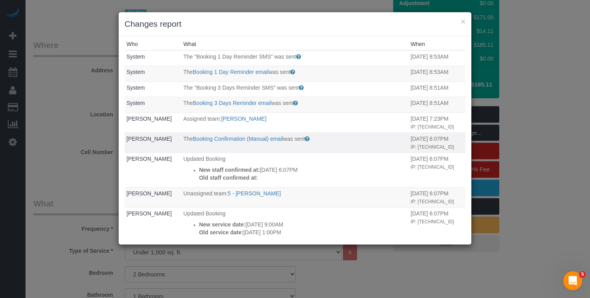
scroll to position [0, 0]
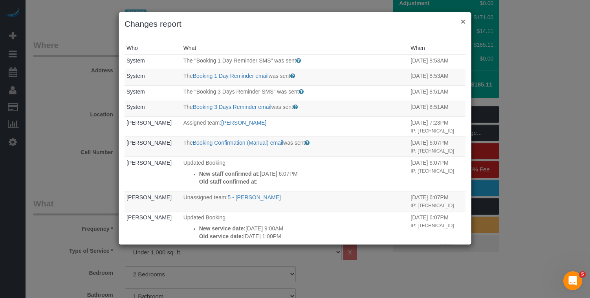
click at [462, 24] on button "×" at bounding box center [462, 21] width 5 height 8
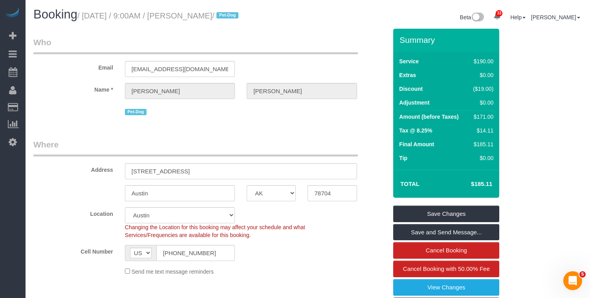
drag, startPoint x: 244, startPoint y: 14, endPoint x: 370, endPoint y: 33, distance: 127.5
click at [189, 16] on small "/ October 04, 2025 / 9:00AM / Heather Farrell / Pet-Dog" at bounding box center [158, 15] width 163 height 9
copy small "[PERSON_NAME]"
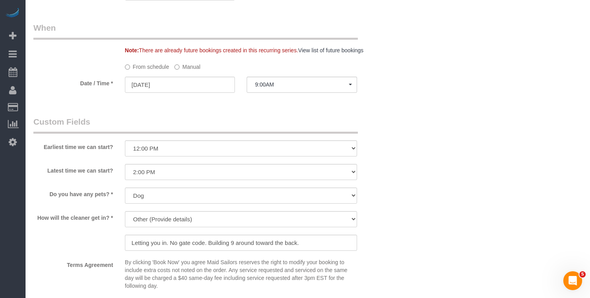
scroll to position [824, 0]
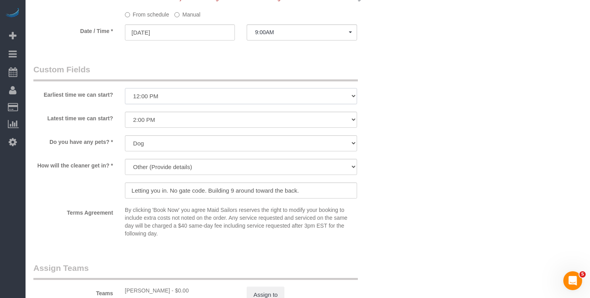
click at [147, 96] on select "I am not flexible, keep my selected time 8:00 AM 9:00 AM 10:00 AM 11:00 AM 12:0…" at bounding box center [241, 96] width 232 height 16
select select "number:56"
click at [125, 88] on select "I am not flexible, keep my selected time 8:00 AM 9:00 AM 10:00 AM 11:00 AM 12:0…" at bounding box center [241, 96] width 232 height 16
click at [151, 117] on select "I am not flexible, keep my selected time 8:00 AM 9:00 AM 10:00 AM 11:00 AM 12:0…" at bounding box center [241, 119] width 232 height 16
click at [162, 123] on select "I am not flexible, keep my selected time 8:00 AM 9:00 AM 10:00 AM 11:00 AM 12:0…" at bounding box center [241, 119] width 232 height 16
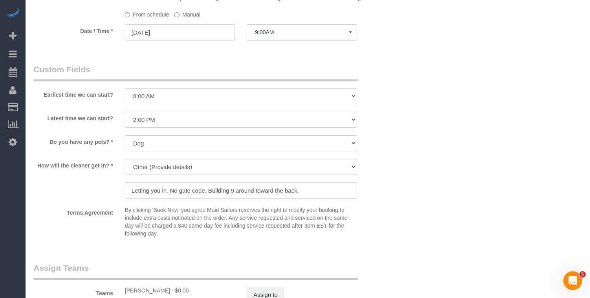
select select "number:70"
click at [125, 111] on select "I am not flexible, keep my selected time 8:00 AM 9:00 AM 10:00 AM 11:00 AM 12:0…" at bounding box center [241, 119] width 232 height 16
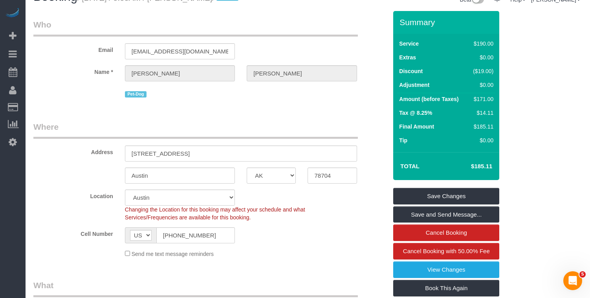
scroll to position [0, 0]
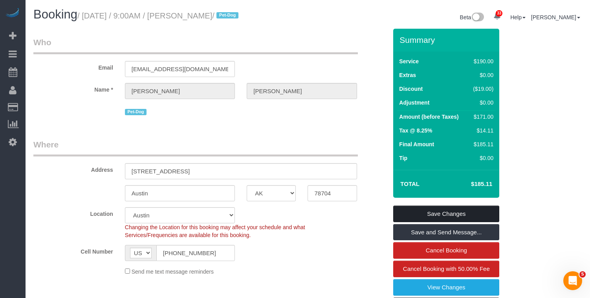
click at [409, 212] on link "Save Changes" at bounding box center [446, 213] width 106 height 16
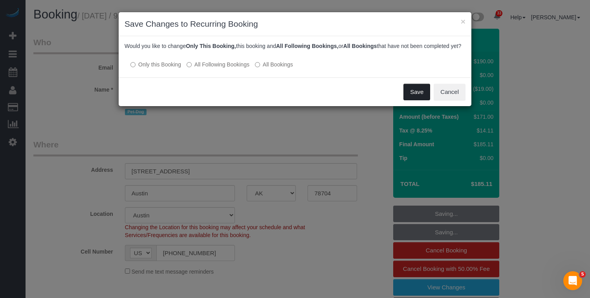
click at [410, 100] on button "Save" at bounding box center [416, 92] width 27 height 16
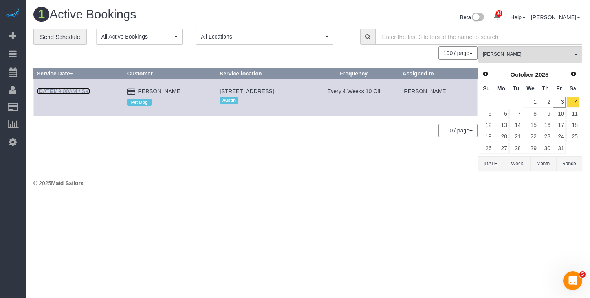
click at [65, 93] on link "Oct 4th / 9:00AM / Sat" at bounding box center [63, 91] width 53 height 6
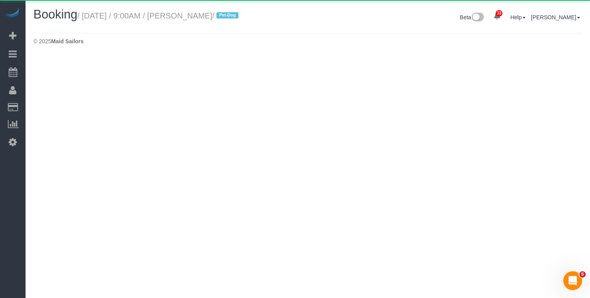
select select "[GEOGRAPHIC_DATA]"
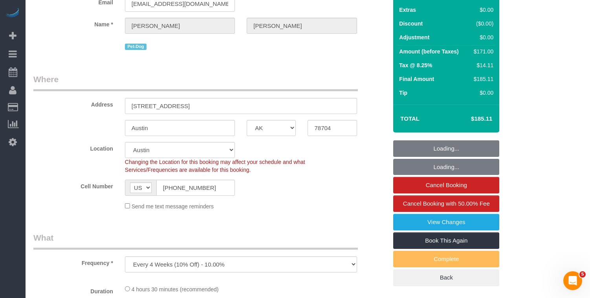
select select "object:2298"
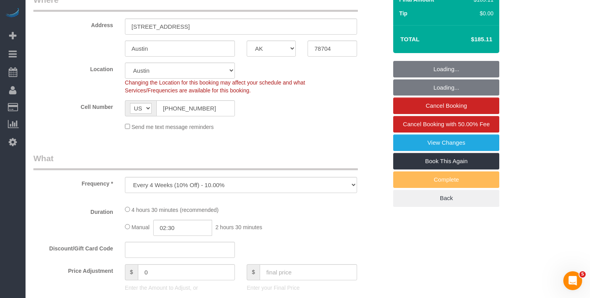
select select "string:stripe-pm_1QnndV4VGloSiKo7v2zxitHE"
select select "spot53"
select select "number:56"
select select "number:70"
select select "number:13"
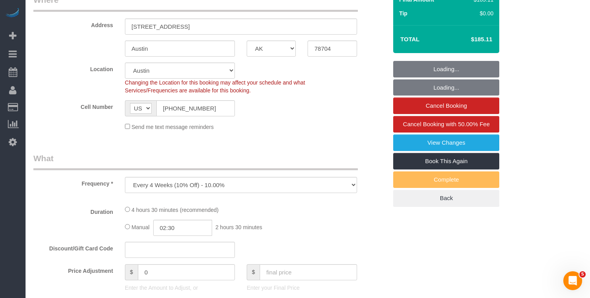
select select "number:7"
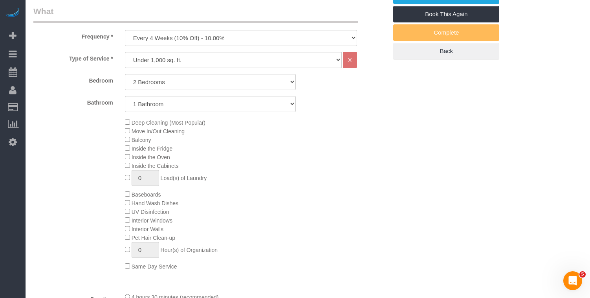
select select "2"
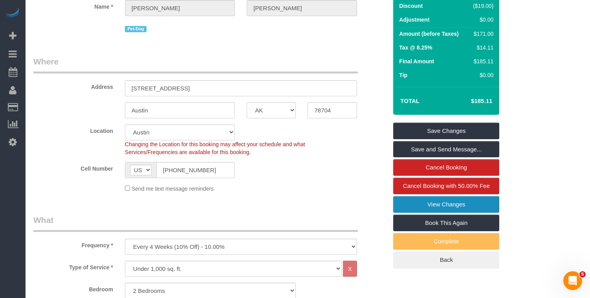
scroll to position [125, 0]
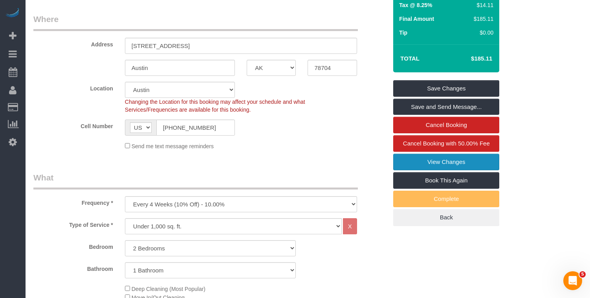
click at [416, 160] on link "View Changes" at bounding box center [446, 161] width 106 height 16
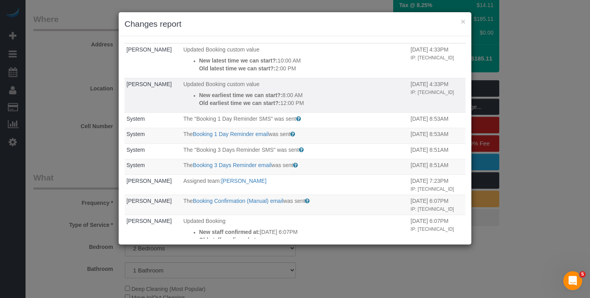
scroll to position [0, 0]
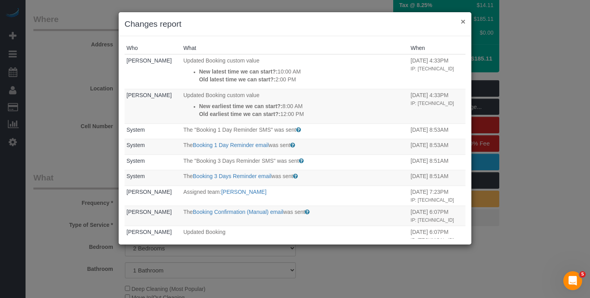
click at [463, 21] on button "×" at bounding box center [462, 21] width 5 height 8
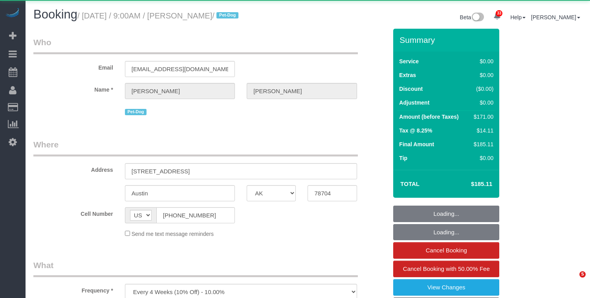
select select "[GEOGRAPHIC_DATA]"
select select "object:1013"
select select "string:stripe-pm_1QnndV4VGloSiKo7v2zxitHE"
select select "2"
select select "spot1"
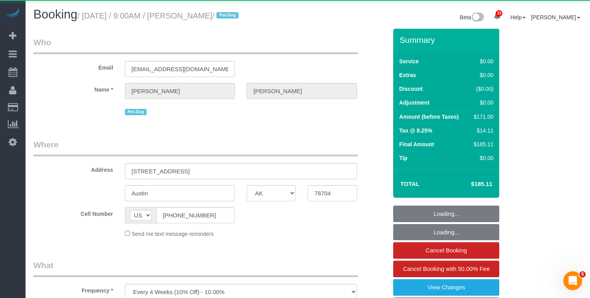
select select "number:56"
select select "number:70"
select select "number:13"
select select "number:7"
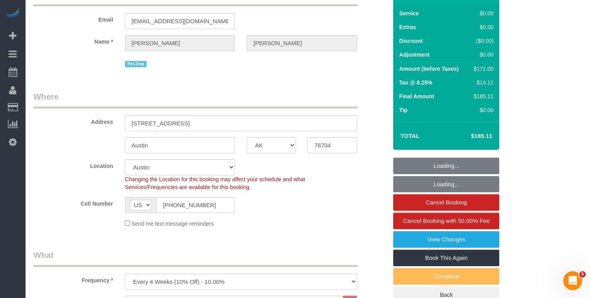
select select "2"
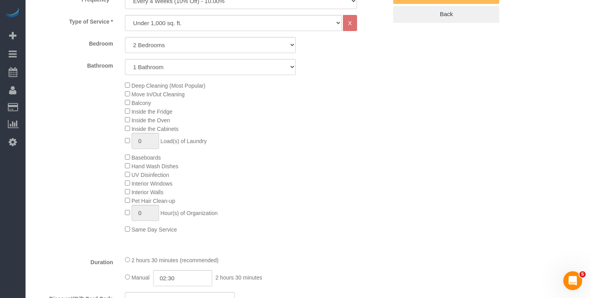
scroll to position [277, 0]
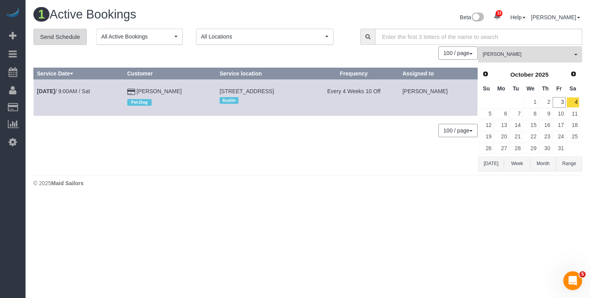
click at [68, 38] on link "Send Schedule" at bounding box center [59, 37] width 53 height 16
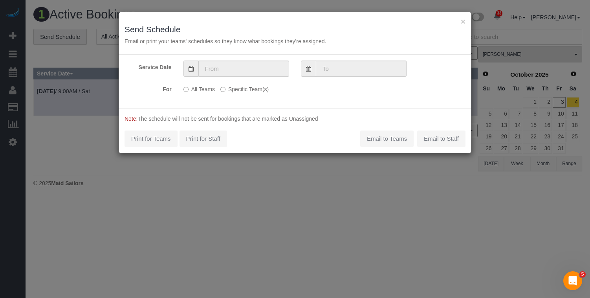
click at [226, 89] on label "Specific Team(s)" at bounding box center [244, 87] width 48 height 11
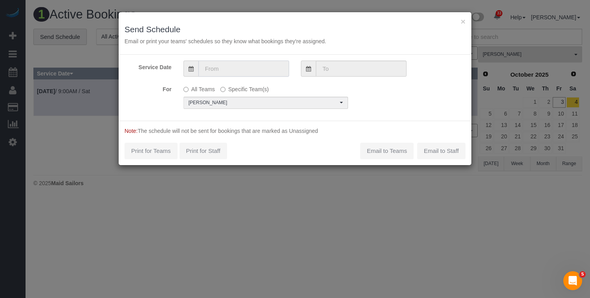
click at [250, 73] on input "text" at bounding box center [243, 68] width 91 height 16
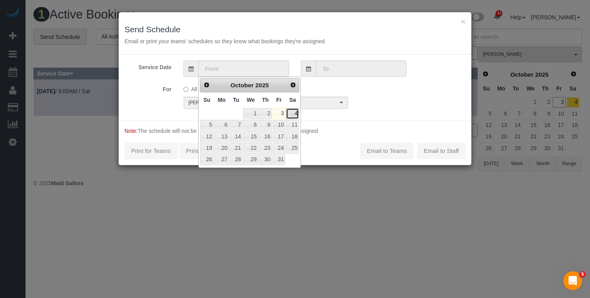
click at [297, 115] on link "4" at bounding box center [292, 113] width 13 height 11
type input "[DATE]"
type input "10/04/2025"
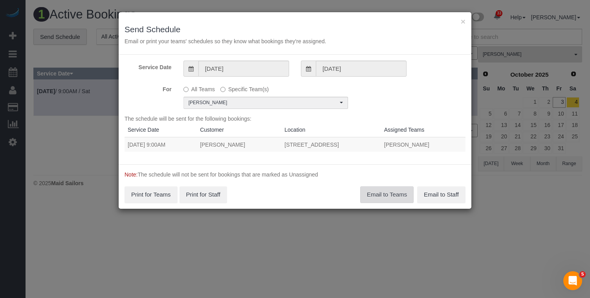
click at [379, 192] on button "Email to Teams" at bounding box center [386, 194] width 53 height 16
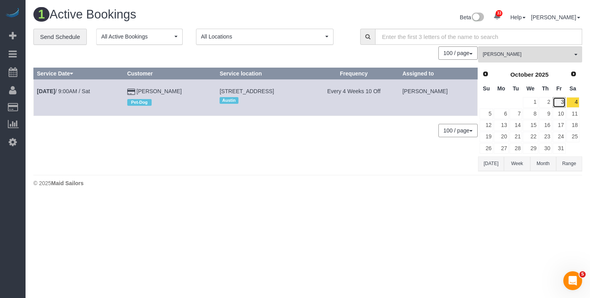
click at [555, 101] on link "3" at bounding box center [558, 102] width 13 height 11
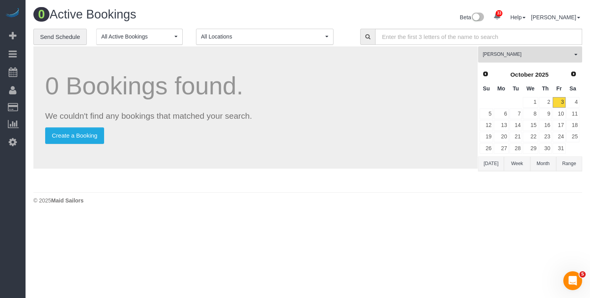
click at [526, 56] on span "LaShekka Gallegos" at bounding box center [526, 54] width 89 height 7
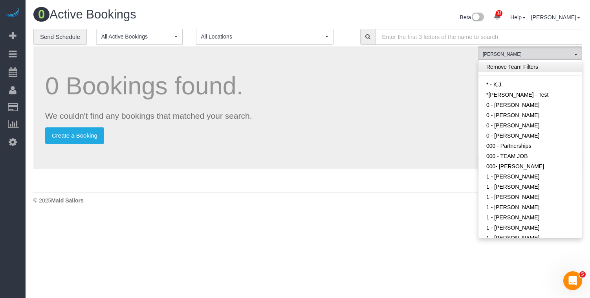
click at [511, 65] on link "Remove Team Filters" at bounding box center [529, 67] width 103 height 10
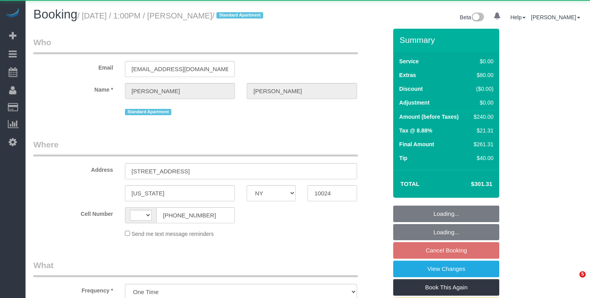
select select "NY"
select select "string:[GEOGRAPHIC_DATA]"
select select "string:stripe-pm_1RUp4q4VGloSiKo7QxR0EfZY"
select select "1"
select select "number:89"
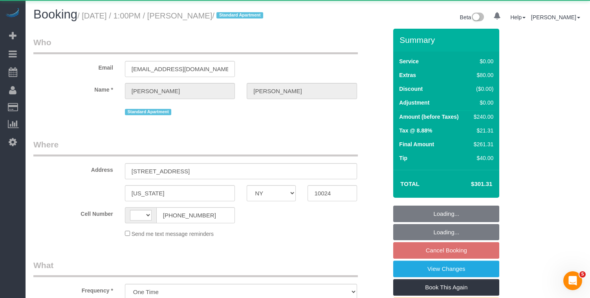
select select "number:90"
select select "number:15"
select select "number:7"
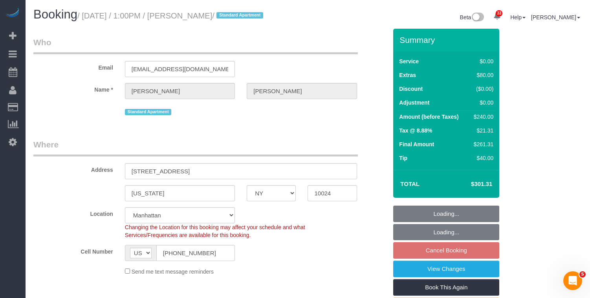
select select "object:1104"
select select "spot6"
select select "1"
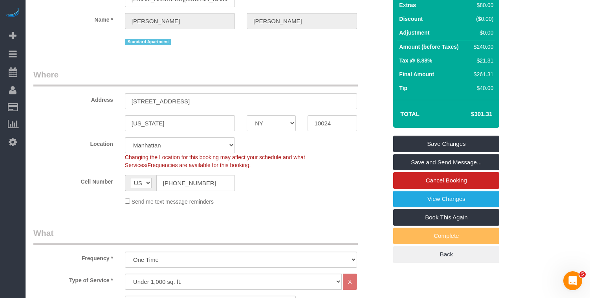
scroll to position [90, 0]
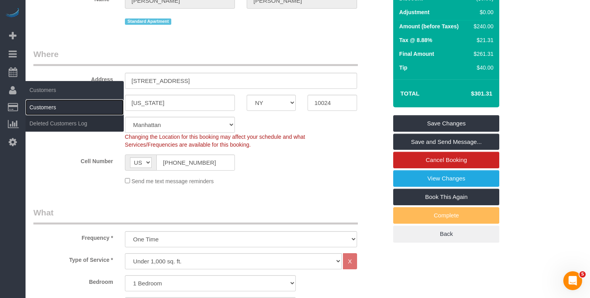
click at [41, 108] on link "Customers" at bounding box center [75, 107] width 98 height 16
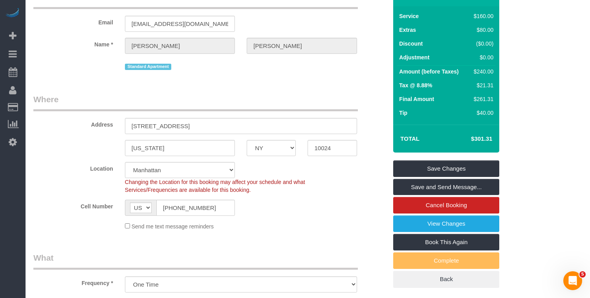
scroll to position [0, 0]
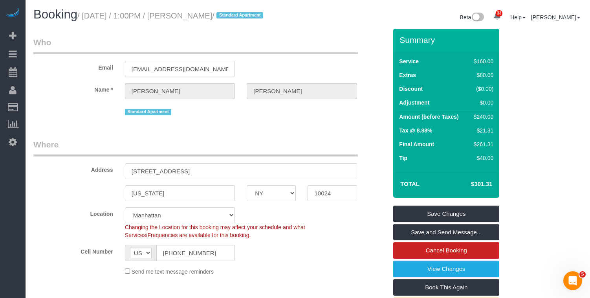
click at [150, 68] on input "juareztrish1@gmail.com" at bounding box center [180, 69] width 110 height 16
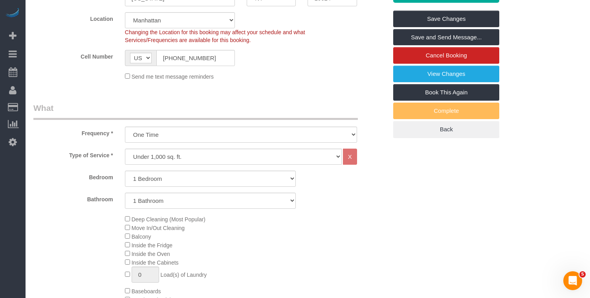
scroll to position [37, 0]
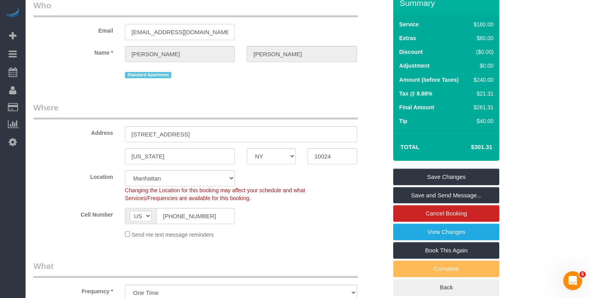
click at [160, 33] on input "[EMAIL_ADDRESS][DOMAIN_NAME]" at bounding box center [180, 32] width 110 height 16
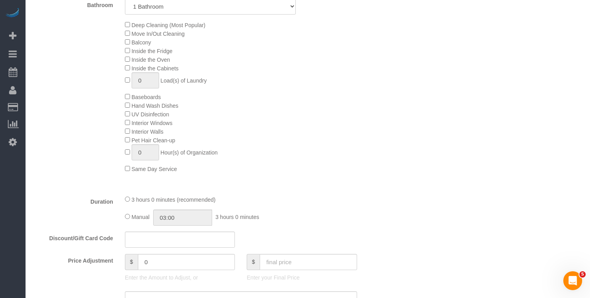
scroll to position [0, 0]
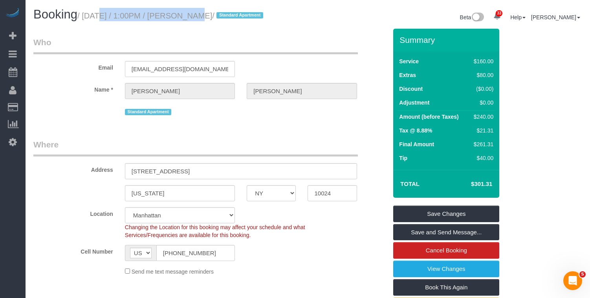
drag, startPoint x: 88, startPoint y: 17, endPoint x: 184, endPoint y: 17, distance: 96.2
click at [184, 17] on small "/ October 10, 2025 / 1:00PM / Trish Juarez / Standard Apartment" at bounding box center [171, 15] width 188 height 9
copy small "October 10, 2025 / 1:00PM"
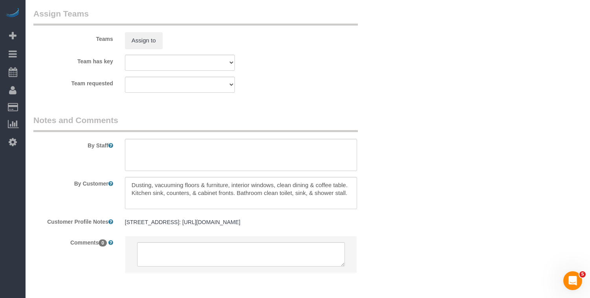
scroll to position [1065, 0]
click at [275, 188] on textarea at bounding box center [241, 192] width 232 height 32
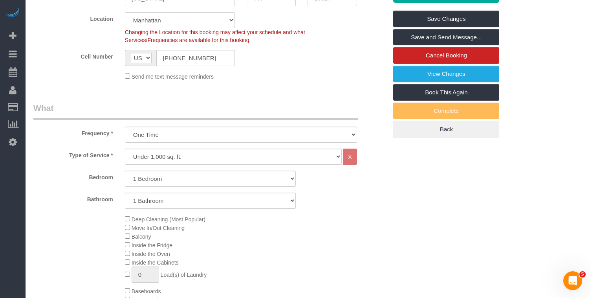
scroll to position [0, 0]
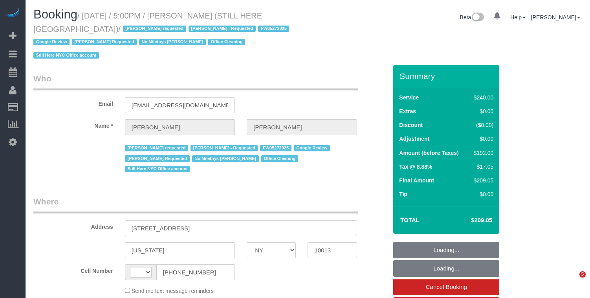
select select "NY"
select select "string:[GEOGRAPHIC_DATA]"
select select "object:978"
select select "180"
select select "number:89"
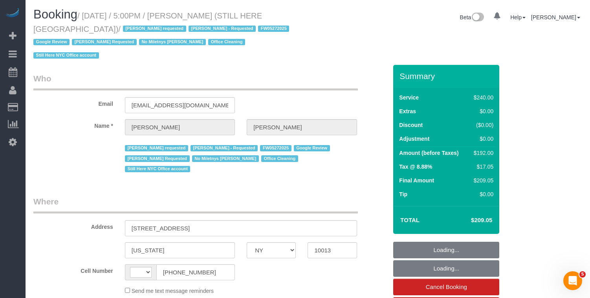
select select "number:90"
select select "number:15"
select select "number:5"
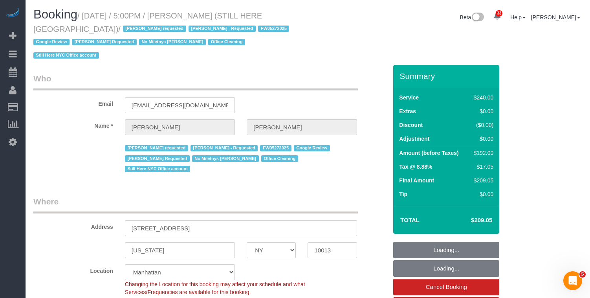
select select "spot1"
select select "object:1132"
select select "string:stripe-pm_1QY8Py4VGloSiKo7kVLuacfg"
click at [220, 220] on input "[STREET_ADDRESS]" at bounding box center [241, 228] width 232 height 16
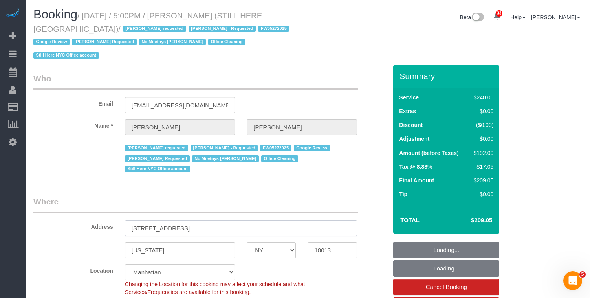
click at [220, 220] on input "[STREET_ADDRESS]" at bounding box center [241, 228] width 232 height 16
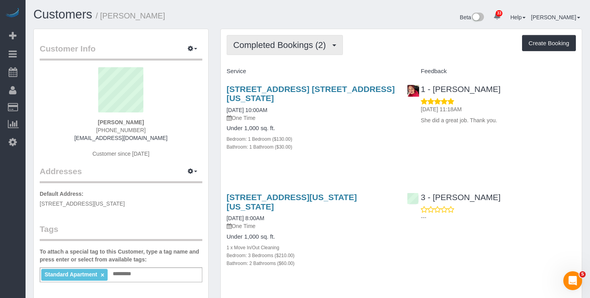
click at [272, 49] on span "Completed Bookings (2)" at bounding box center [281, 45] width 97 height 10
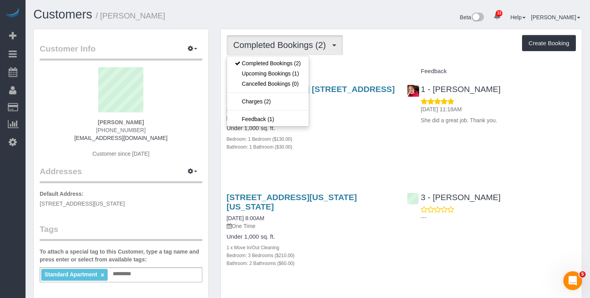
click at [339, 123] on div "[STREET_ADDRESS] [STREET_ADDRESS][US_STATE] [DATE] 10:00AM One Time Under 1,000…" at bounding box center [311, 122] width 181 height 88
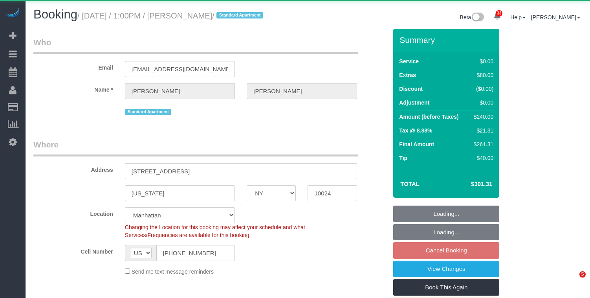
select select "NY"
select select "object:960"
select select "string:stripe-pm_1RUp4q4VGloSiKo7QxR0EfZY"
select select "spot6"
select select "number:89"
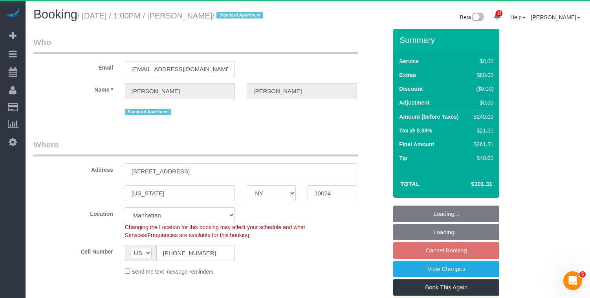
select select "number:90"
select select "number:15"
select select "number:7"
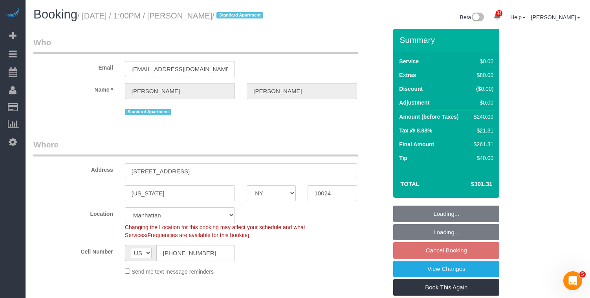
select select "1"
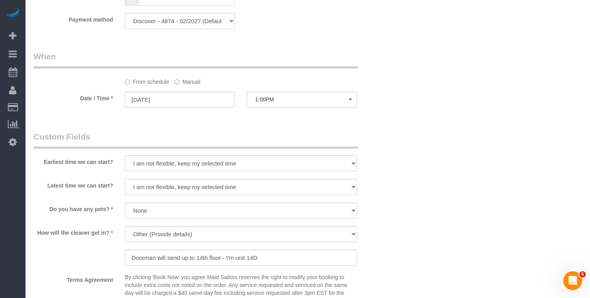
scroll to position [755, 0]
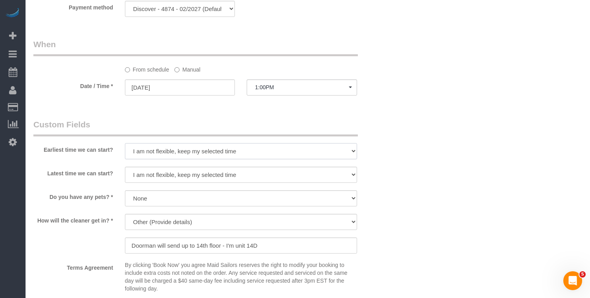
click at [184, 152] on select "I am not flexible, keep my selected time 8:00 AM 9:00 AM 10:00 AM 11:00 AM 12:0…" at bounding box center [241, 151] width 232 height 16
select select "number:61"
click at [125, 143] on select "I am not flexible, keep my selected time 8:00 AM 9:00 AM 10:00 AM 11:00 AM 12:0…" at bounding box center [241, 151] width 232 height 16
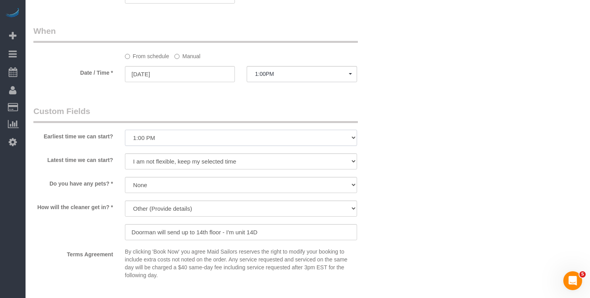
scroll to position [773, 0]
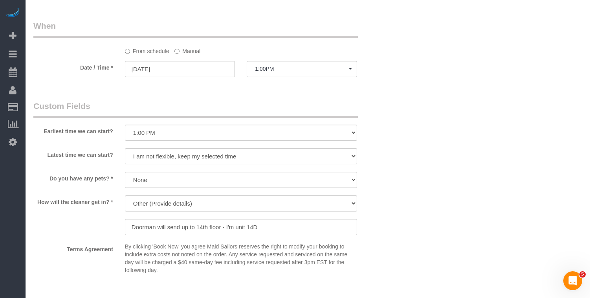
click at [161, 144] on sui-booking-custom-fields "Earliest time we can start? I am not flexible, keep my selected time 8:00 AM 9:…" at bounding box center [210, 188] width 354 height 177
click at [144, 158] on select "I am not flexible, keep my selected time 8:00 AM 9:00 AM 10:00 AM 11:00 AM 12:0…" at bounding box center [241, 156] width 232 height 16
select select "number:74"
click at [125, 148] on select "I am not flexible, keep my selected time 8:00 AM 9:00 AM 10:00 AM 11:00 AM 12:0…" at bounding box center [241, 156] width 232 height 16
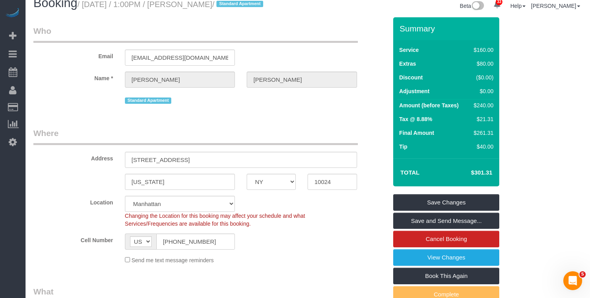
scroll to position [16, 0]
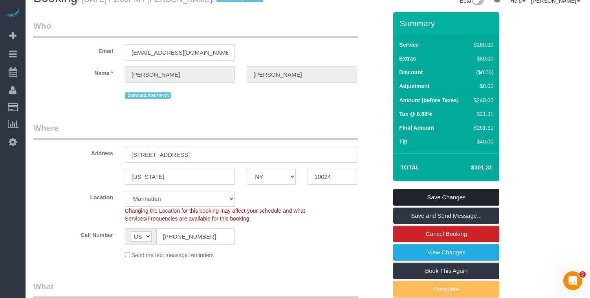
click at [411, 195] on link "Save Changes" at bounding box center [446, 197] width 106 height 16
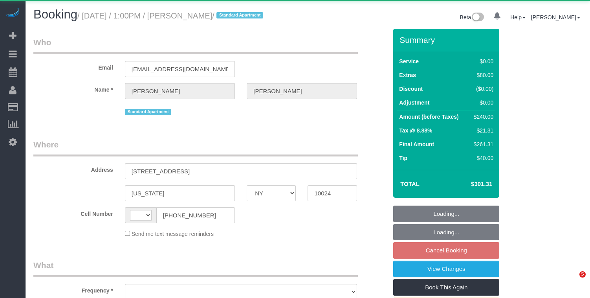
select select "NY"
select select "string:[GEOGRAPHIC_DATA]"
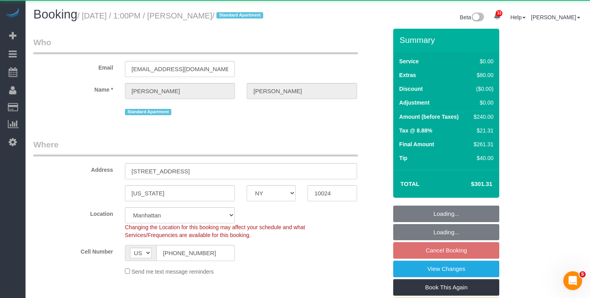
select select "object:811"
select select "string:stripe-pm_1RUp4q4VGloSiKo7QxR0EfZY"
select select "1"
select select "number:61"
select select "number:74"
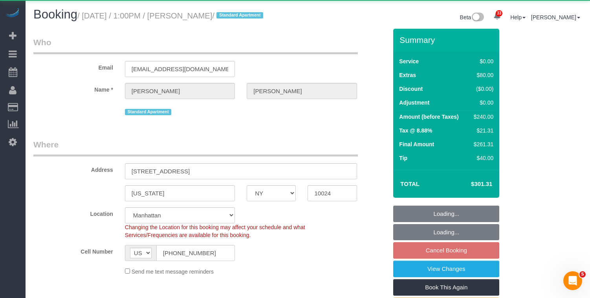
select select "number:15"
select select "number:7"
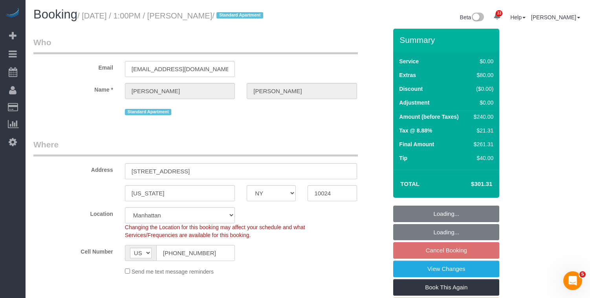
select select "object:1063"
select select "spot6"
select select "1"
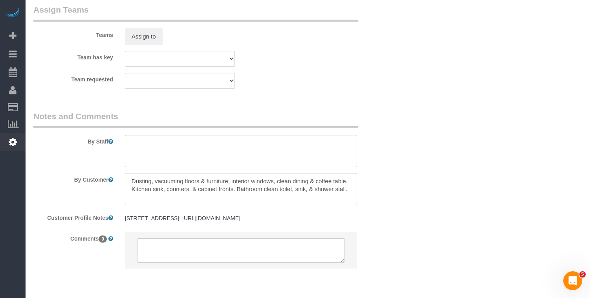
scroll to position [1084, 0]
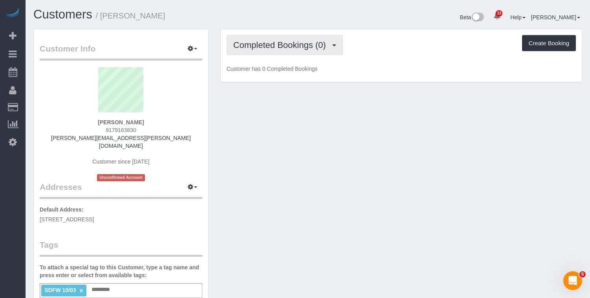
click at [274, 46] on span "Completed Bookings (0)" at bounding box center [281, 45] width 97 height 10
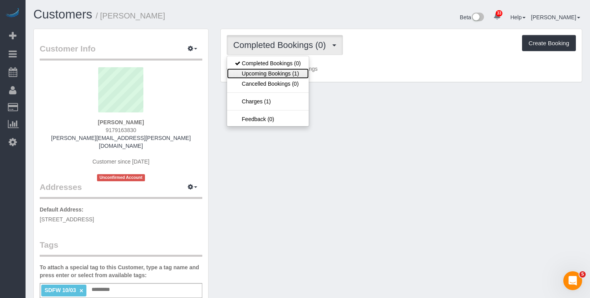
click at [268, 71] on link "Upcoming Bookings (1)" at bounding box center [268, 73] width 82 height 10
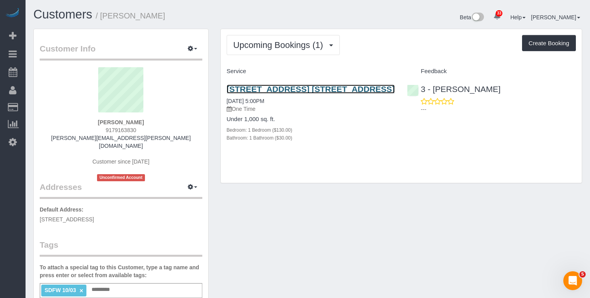
click at [258, 93] on link "[STREET_ADDRESS] [STREET_ADDRESS]" at bounding box center [310, 88] width 168 height 9
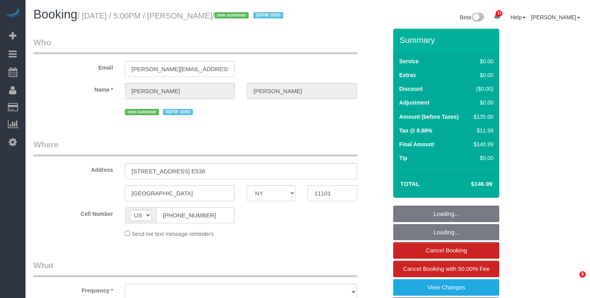
select select "NY"
select select "object:1077"
select select "1"
select select "number:64"
select select "number:79"
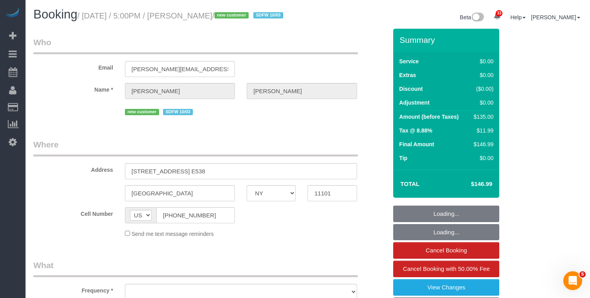
select select "number:15"
select select "number:5"
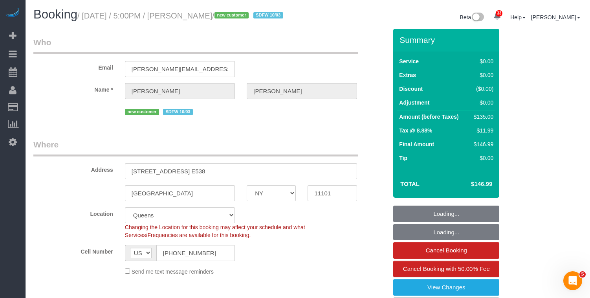
select select "string:stripe-pm_1SE8WV4VGloSiKo7XuRhH0Cw"
select select "spot1"
select select "1"
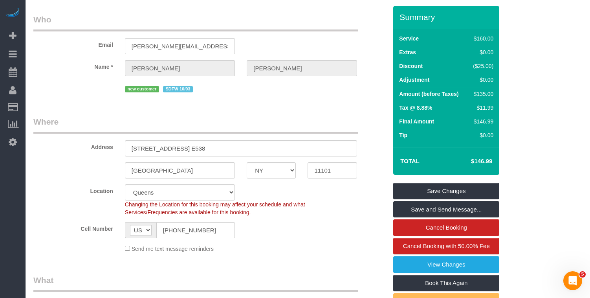
scroll to position [76, 0]
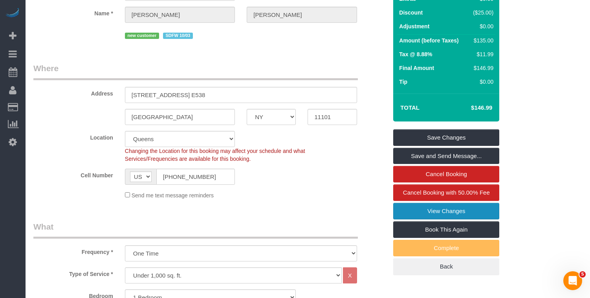
click at [415, 219] on link "View Changes" at bounding box center [446, 211] width 106 height 16
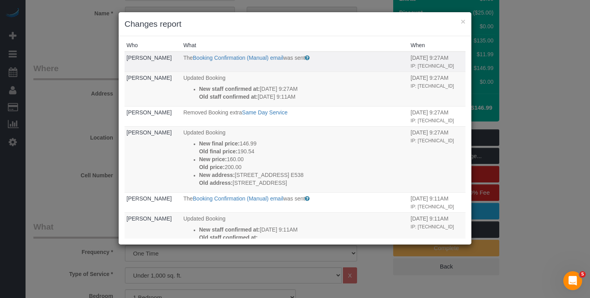
scroll to position [0, 0]
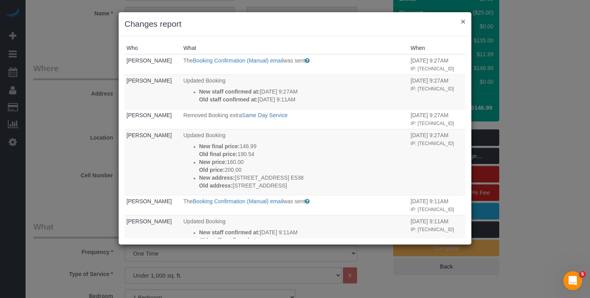
click at [464, 22] on button "×" at bounding box center [462, 21] width 5 height 8
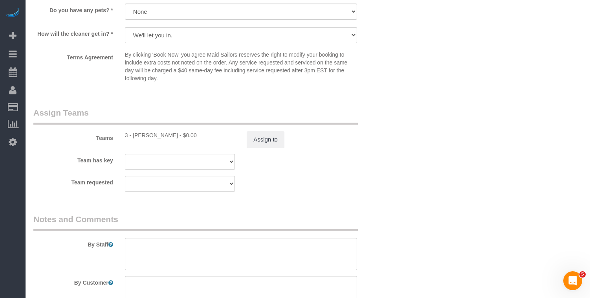
scroll to position [942, 0]
click at [144, 138] on div "3 - [PERSON_NAME] - $0.00" at bounding box center [180, 134] width 110 height 8
copy div "Renee"
drag, startPoint x: 157, startPoint y: 138, endPoint x: 165, endPoint y: 141, distance: 8.3
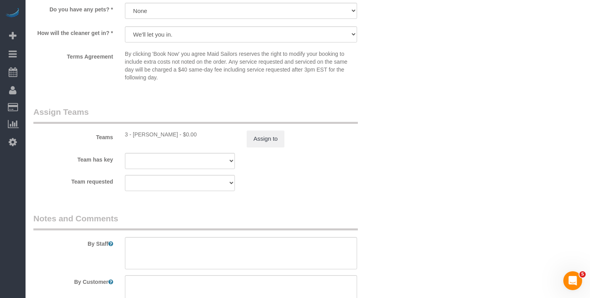
click at [158, 138] on div "Teams 3 - Renee Chicaiza - $0.00 Assign to" at bounding box center [209, 126] width 365 height 41
drag, startPoint x: 171, startPoint y: 144, endPoint x: 131, endPoint y: 144, distance: 39.3
click at [131, 138] on div "3 - [PERSON_NAME] - $0.00" at bounding box center [180, 134] width 110 height 8
copy div "Renee Chicaiza"
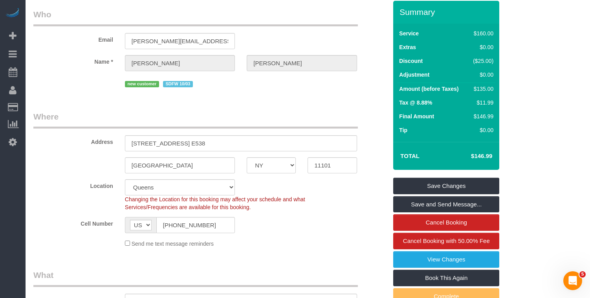
scroll to position [0, 0]
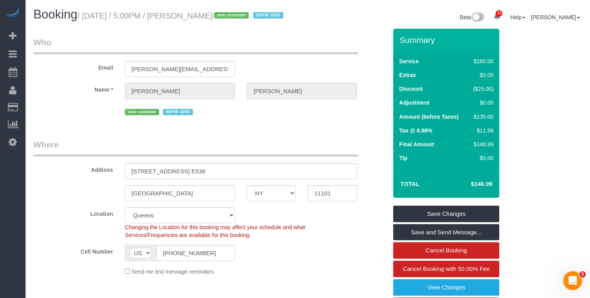
click at [247, 17] on small "/ October 03, 2025 / 5:00PM / William Harman / new customer SDFW 10/03" at bounding box center [181, 15] width 208 height 9
drag, startPoint x: 246, startPoint y: 16, endPoint x: 189, endPoint y: 12, distance: 57.1
click at [189, 12] on small "/ October 03, 2025 / 5:00PM / William Harman / new customer SDFW 10/03" at bounding box center [181, 15] width 208 height 9
copy small "William Harman"
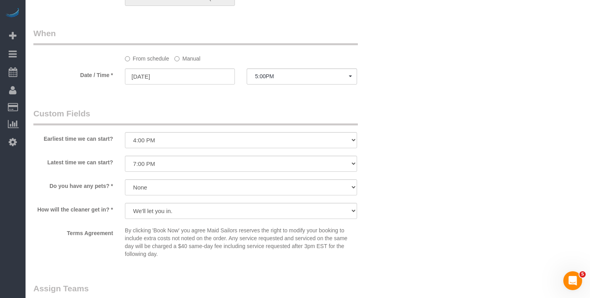
scroll to position [791, 0]
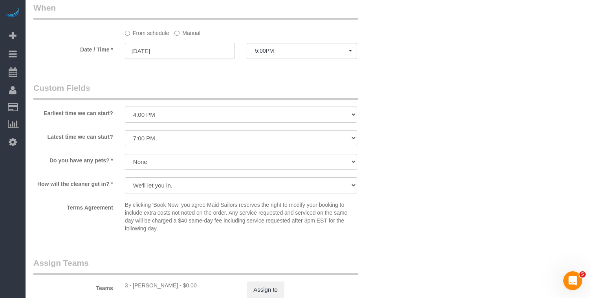
click at [150, 59] on input "10/03/2025" at bounding box center [180, 51] width 110 height 16
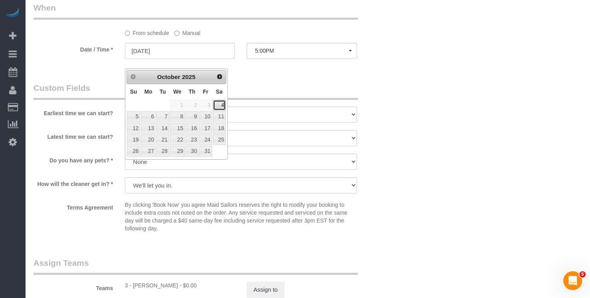
click at [220, 102] on link "4" at bounding box center [219, 105] width 13 height 11
type input "[DATE]"
select select "spot2"
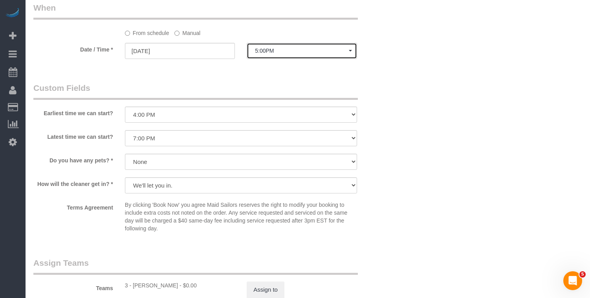
click at [277, 59] on button "5:00PM" at bounding box center [302, 51] width 110 height 16
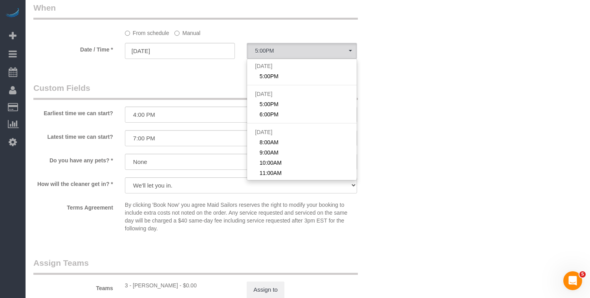
click at [135, 100] on legend "Custom Fields" at bounding box center [195, 91] width 324 height 18
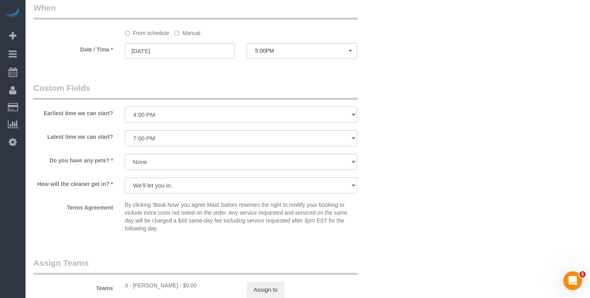
click at [144, 122] on select "I am not flexible, keep my selected time 8:00 AM 9:00 AM 10:00 AM 11:00 AM 12:0…" at bounding box center [241, 114] width 232 height 16
select select "number:58"
click at [125, 115] on select "I am not flexible, keep my selected time 8:00 AM 9:00 AM 10:00 AM 11:00 AM 12:0…" at bounding box center [241, 114] width 232 height 16
click at [133, 144] on select "I am not flexible, keep my selected time 8:00 AM 9:00 AM 10:00 AM 11:00 AM 12:0…" at bounding box center [241, 138] width 232 height 16
select select "number:73"
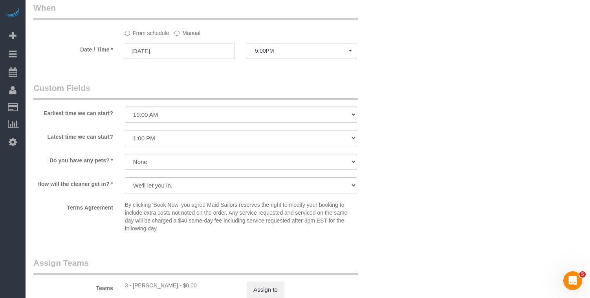
click at [125, 139] on select "I am not flexible, keep my selected time 8:00 AM 9:00 AM 10:00 AM 11:00 AM 12:0…" at bounding box center [241, 138] width 232 height 16
click at [91, 100] on legend "Custom Fields" at bounding box center [195, 91] width 324 height 18
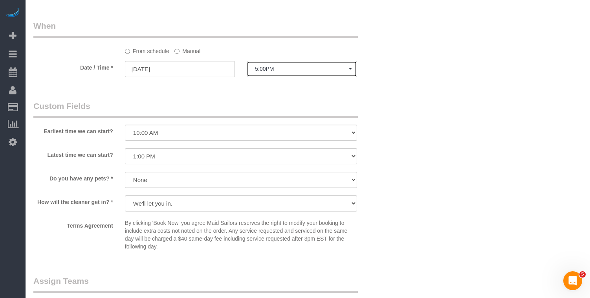
click at [282, 74] on button "5:00PM" at bounding box center [302, 69] width 110 height 16
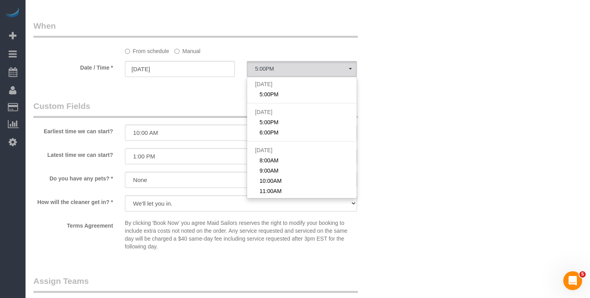
click at [179, 55] on label "Manual" at bounding box center [187, 49] width 26 height 11
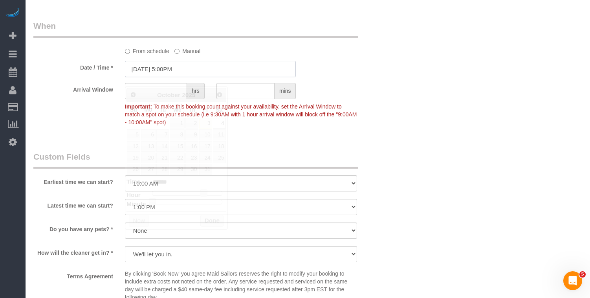
click at [176, 77] on input "10/04/2025 5:00PM" at bounding box center [210, 69] width 171 height 16
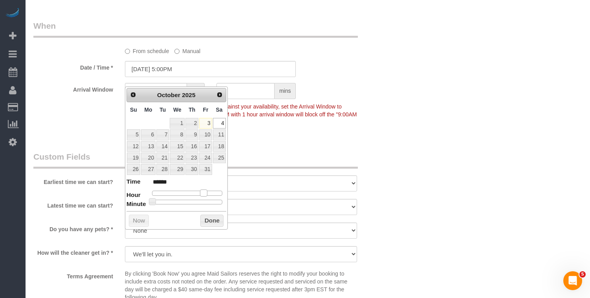
type input "10/04/2025 4:00PM"
type input "******"
type input "10/04/2025 3:00PM"
type input "******"
type input "10/04/2025 2:00PM"
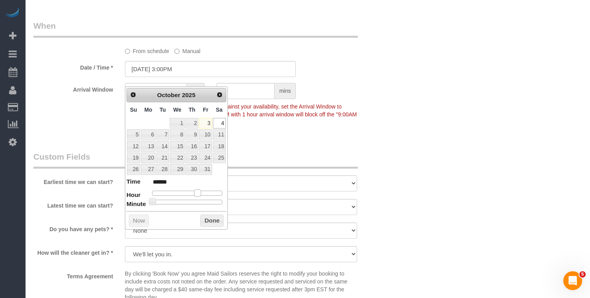
type input "******"
type input "10/04/2025 12:00PM"
type input "*******"
type input "10/04/2025 11:00AM"
type input "*******"
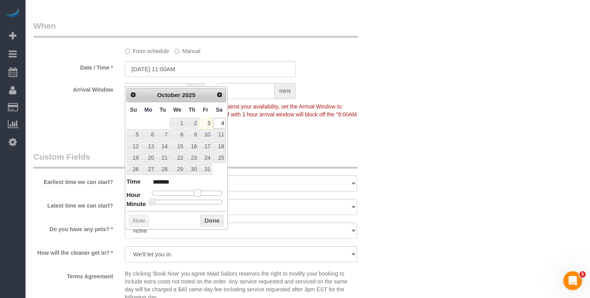
type input "10/04/2025 10:00AM"
type input "*******"
type input "10/04/2025 9:00AM"
type input "******"
type input "10/04/2025 8:00AM"
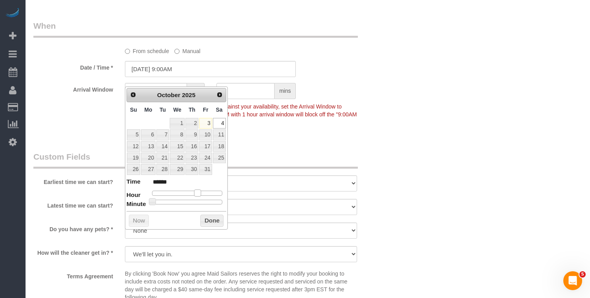
type input "******"
type input "10/04/2025 9:00AM"
type input "******"
type input "10/04/2025 10:00AM"
type input "*******"
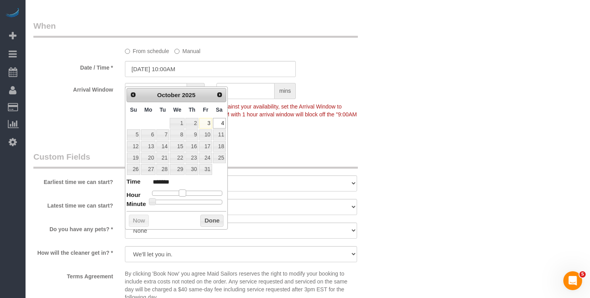
drag, startPoint x: 206, startPoint y: 194, endPoint x: 186, endPoint y: 192, distance: 19.7
click at [186, 192] on div at bounding box center [187, 192] width 70 height 5
click at [212, 219] on button "Done" at bounding box center [211, 220] width 23 height 13
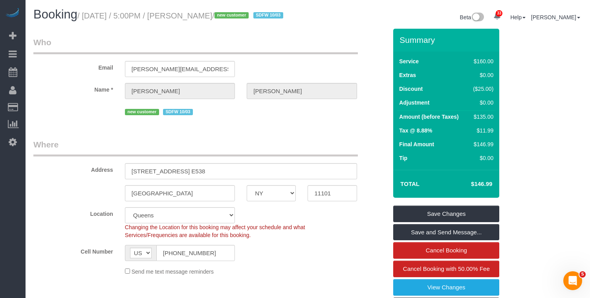
scroll to position [62, 0]
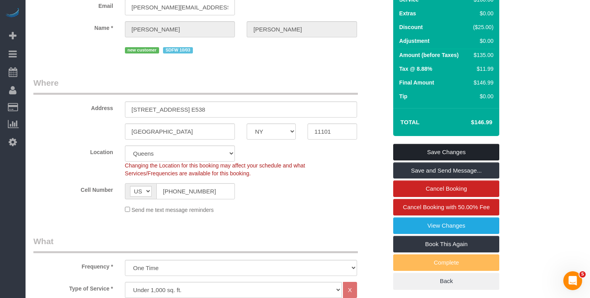
click at [404, 160] on link "Save Changes" at bounding box center [446, 152] width 106 height 16
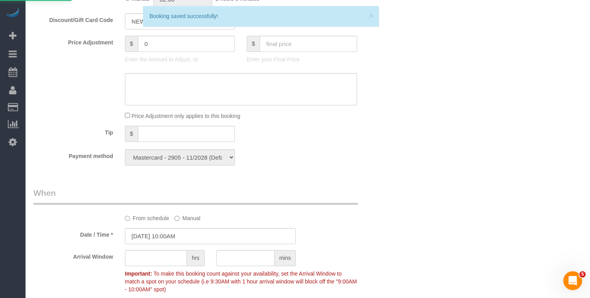
scroll to position [617, 0]
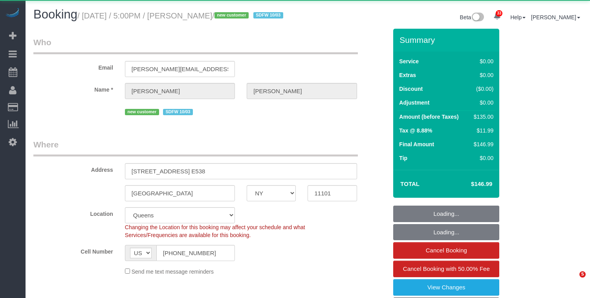
select select "NY"
select select "object:979"
select select "string:stripe-pm_1SE8WV4VGloSiKo7XuRhH0Cw"
select select "1"
select select "spot1"
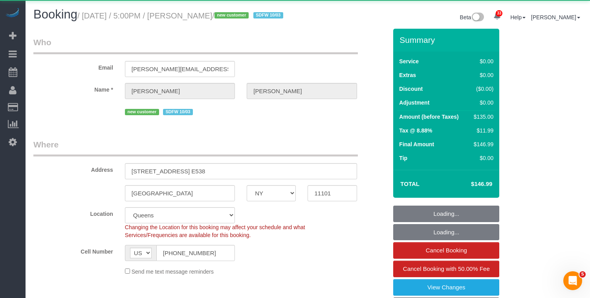
select select "number:64"
select select "number:79"
select select "number:15"
select select "number:5"
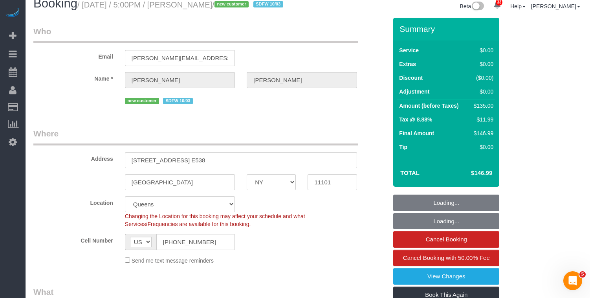
select select "1"
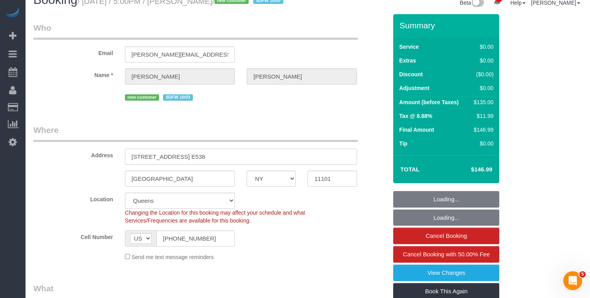
click at [233, 164] on input "[STREET_ADDRESS] E538" at bounding box center [241, 156] width 232 height 16
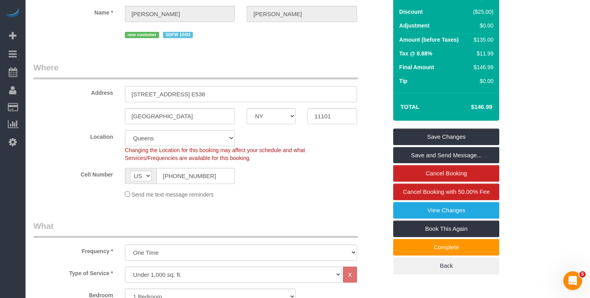
scroll to position [0, 0]
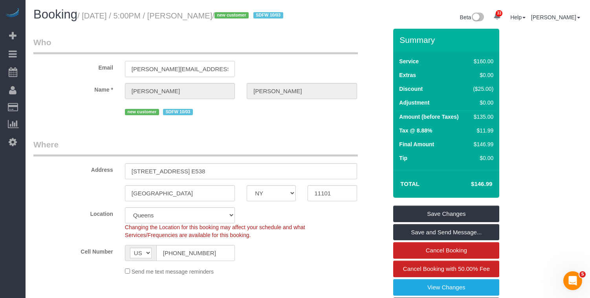
click at [134, 75] on input "[PERSON_NAME][EMAIL_ADDRESS][PERSON_NAME][DOMAIN_NAME]" at bounding box center [180, 69] width 110 height 16
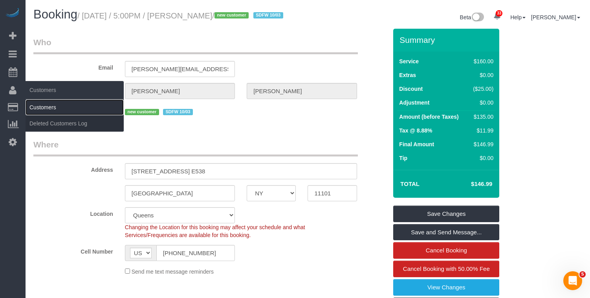
click at [39, 108] on link "Customers" at bounding box center [75, 107] width 98 height 16
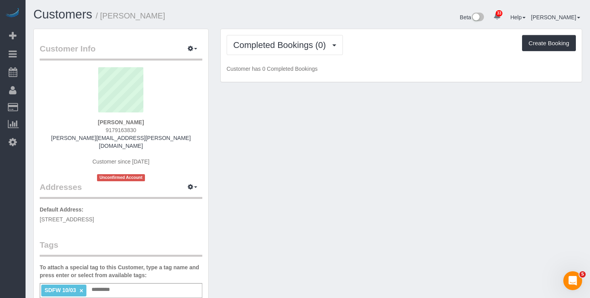
click at [94, 216] on span "[STREET_ADDRESS]" at bounding box center [67, 219] width 54 height 6
copy div "[STREET_ADDRESS]"
click at [267, 49] on span "Completed Bookings (0)" at bounding box center [281, 45] width 97 height 10
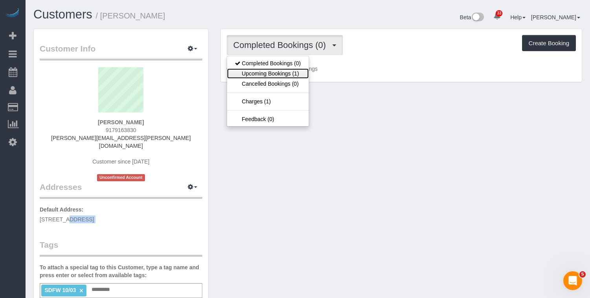
click at [270, 71] on link "Upcoming Bookings (1)" at bounding box center [268, 73] width 82 height 10
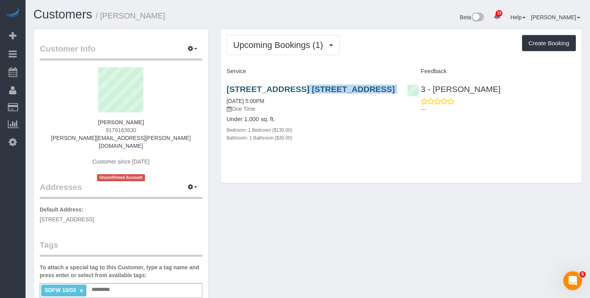
drag, startPoint x: 325, startPoint y: 102, endPoint x: 264, endPoint y: 89, distance: 62.0
click at [225, 91] on div "[STREET_ADDRESS] [STREET_ADDRESS] [DATE] 5:00PM One Time Under 1,000 sq. ft. Be…" at bounding box center [311, 117] width 181 height 79
copy div "[STREET_ADDRESS] [STREET_ADDRESS]"
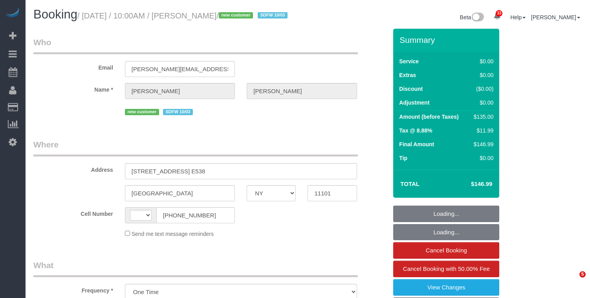
select select "NY"
select select "string:[GEOGRAPHIC_DATA]"
select select "1"
select select "number:58"
select select "number:73"
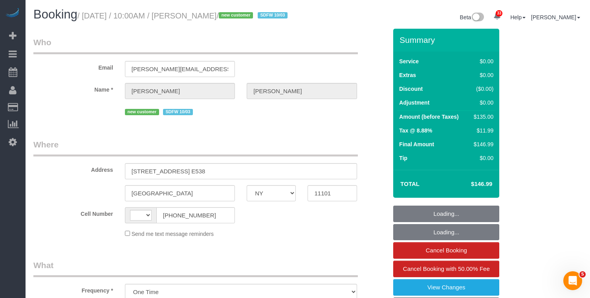
select select "number:15"
select select "number:5"
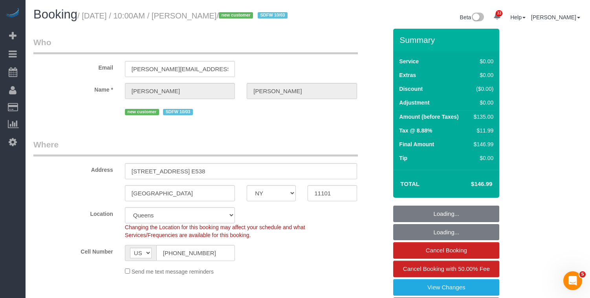
select select "object:1082"
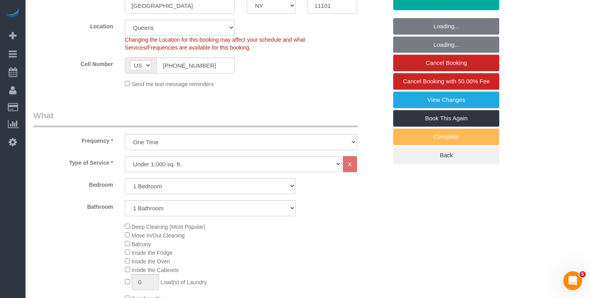
select select "string:stripe-pm_1SE8WV4VGloSiKo7XuRhH0Cw"
select select "spot1"
select select "1"
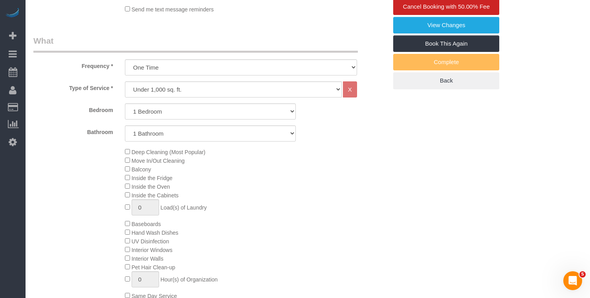
scroll to position [261, 0]
